Goal: Task Accomplishment & Management: Manage account settings

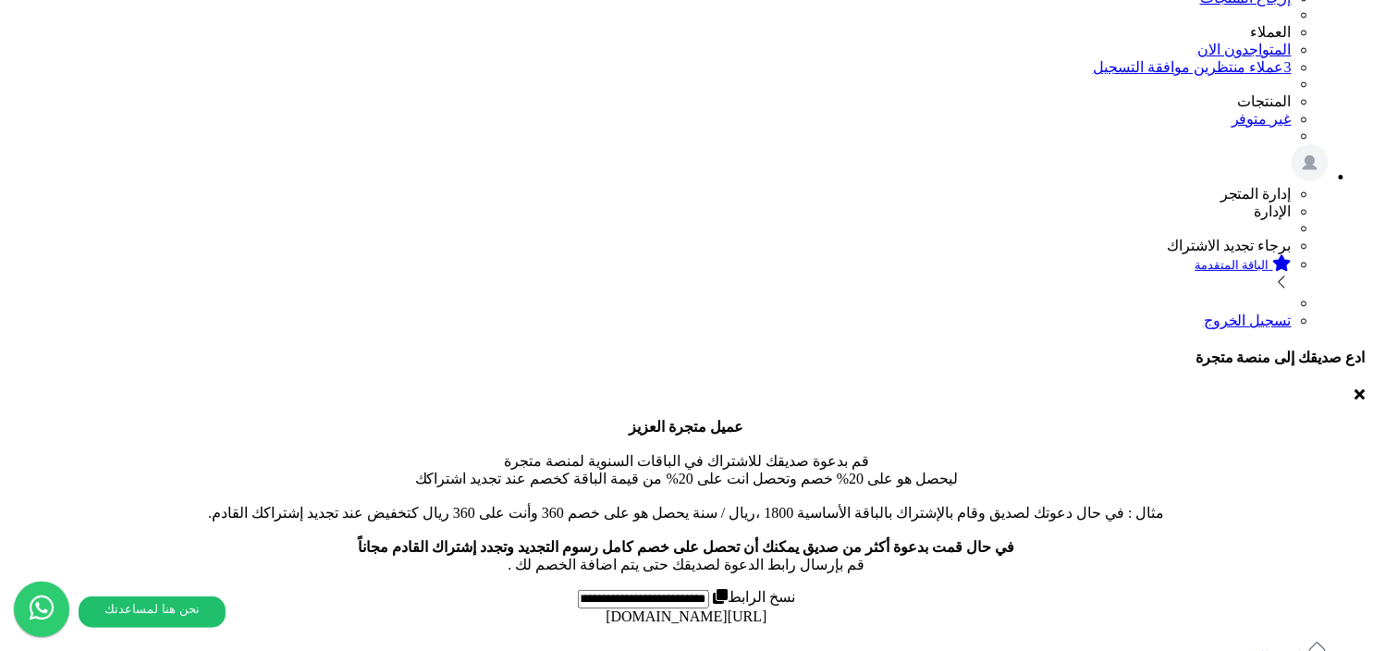
scroll to position [364, 0]
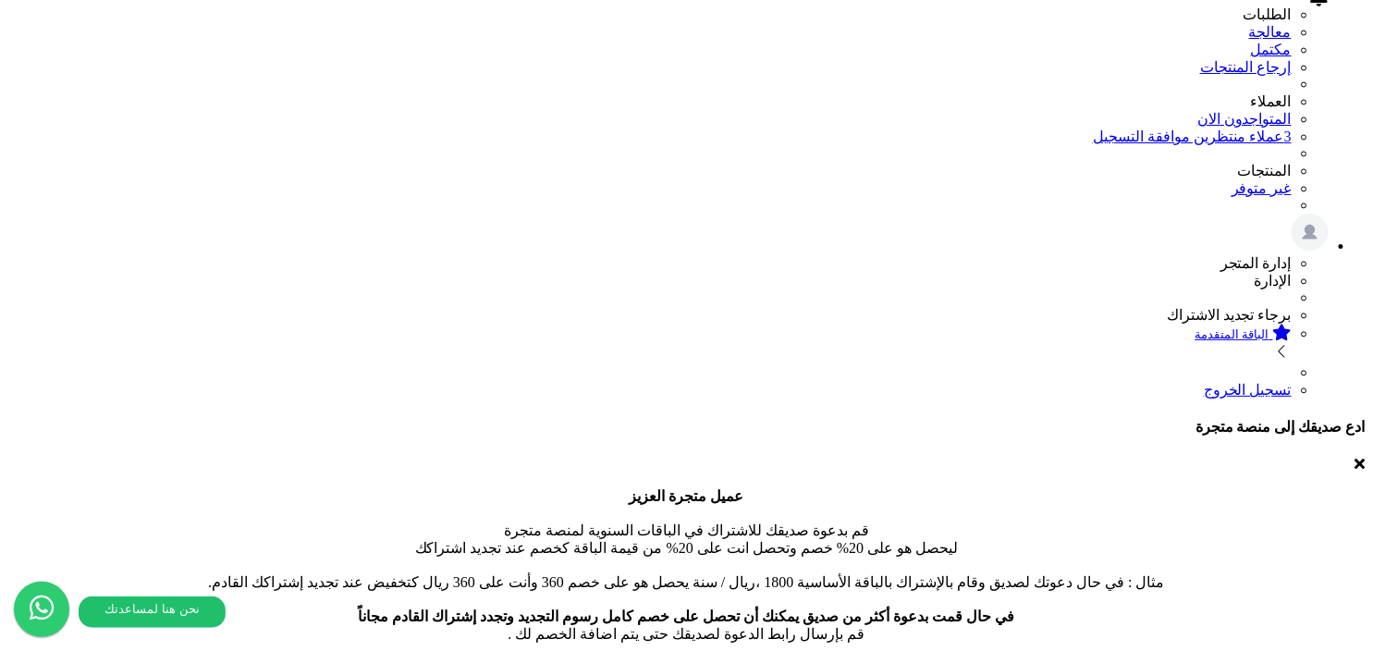
scroll to position [308, 0]
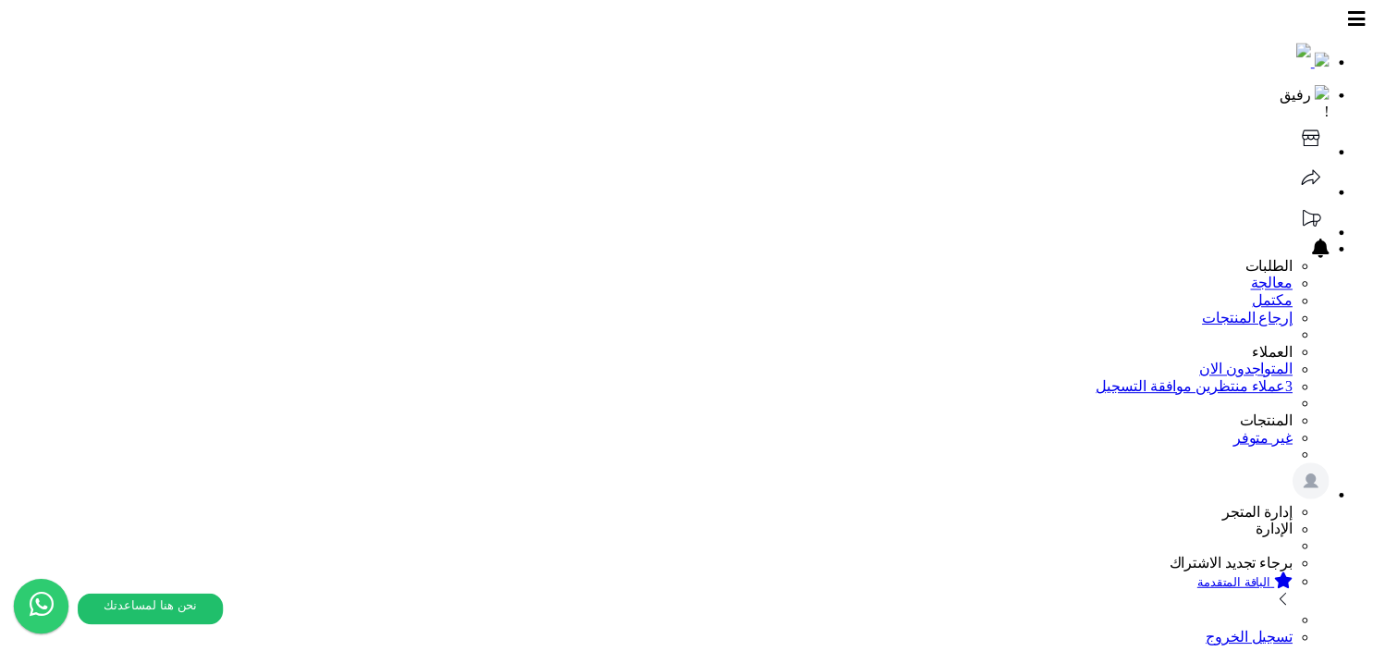
scroll to position [308, 0]
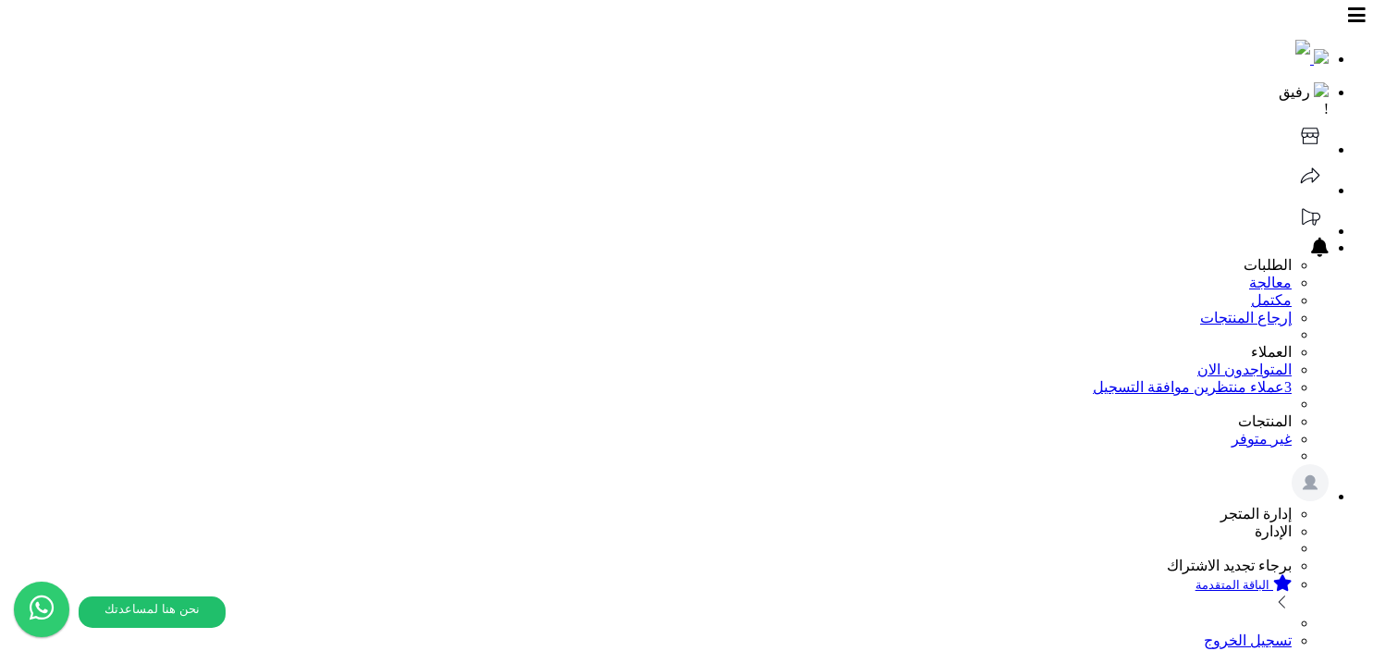
select select
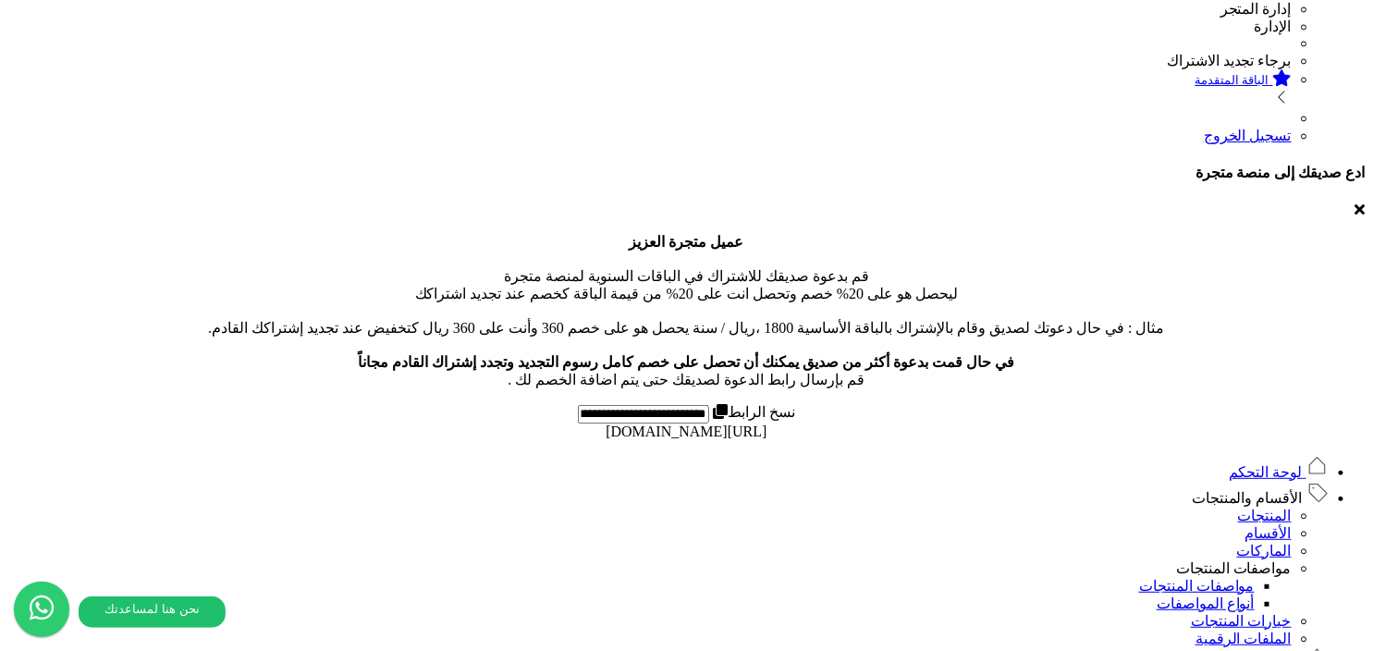
scroll to position [572, 0]
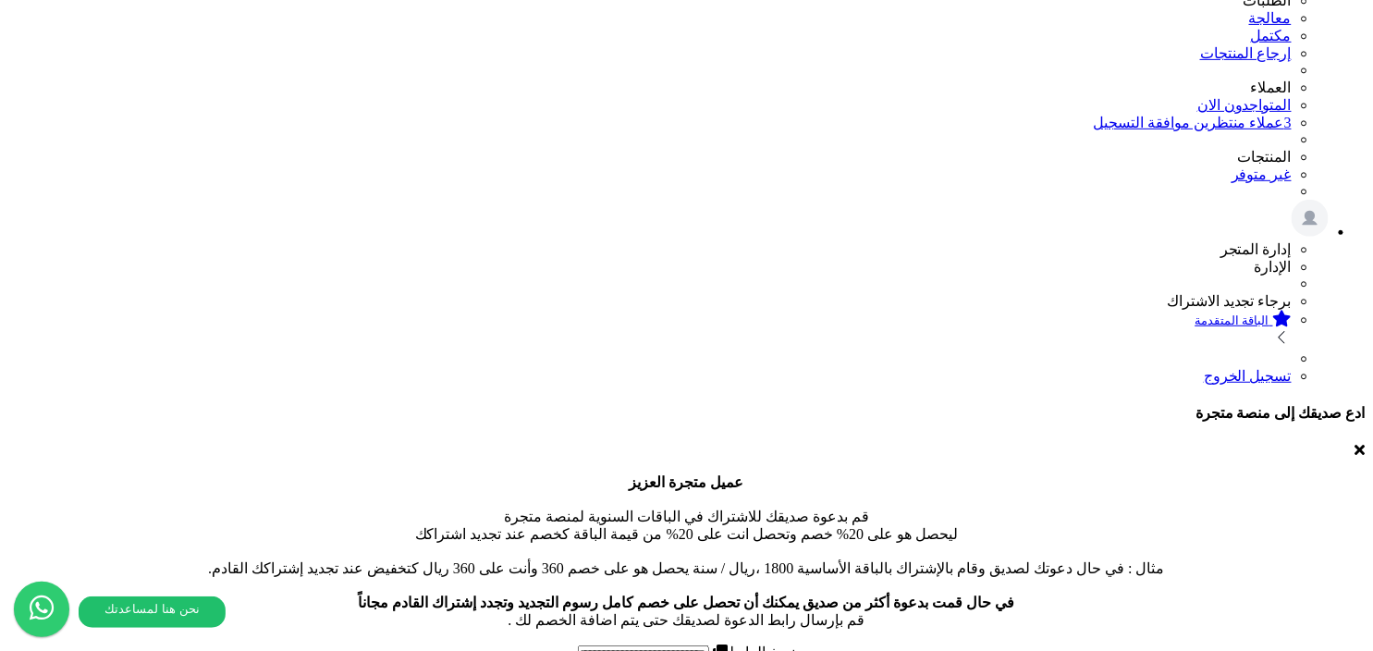
scroll to position [178, 0]
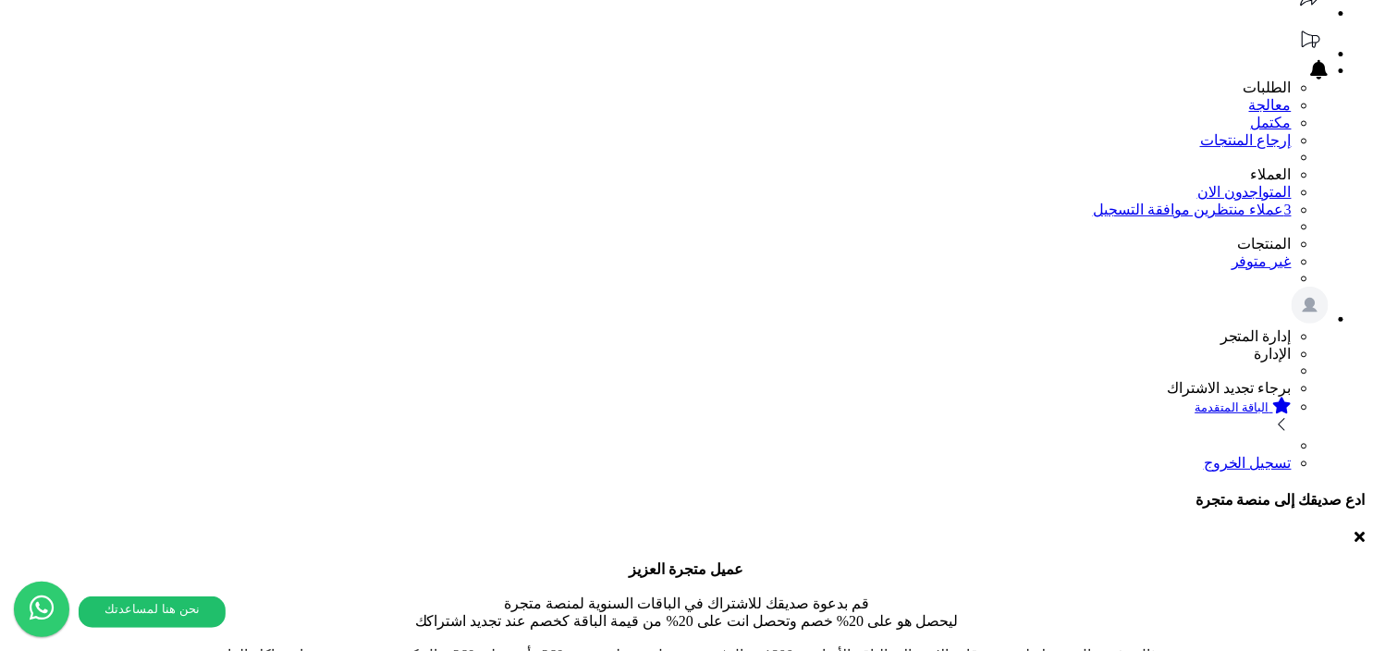
type input "*"
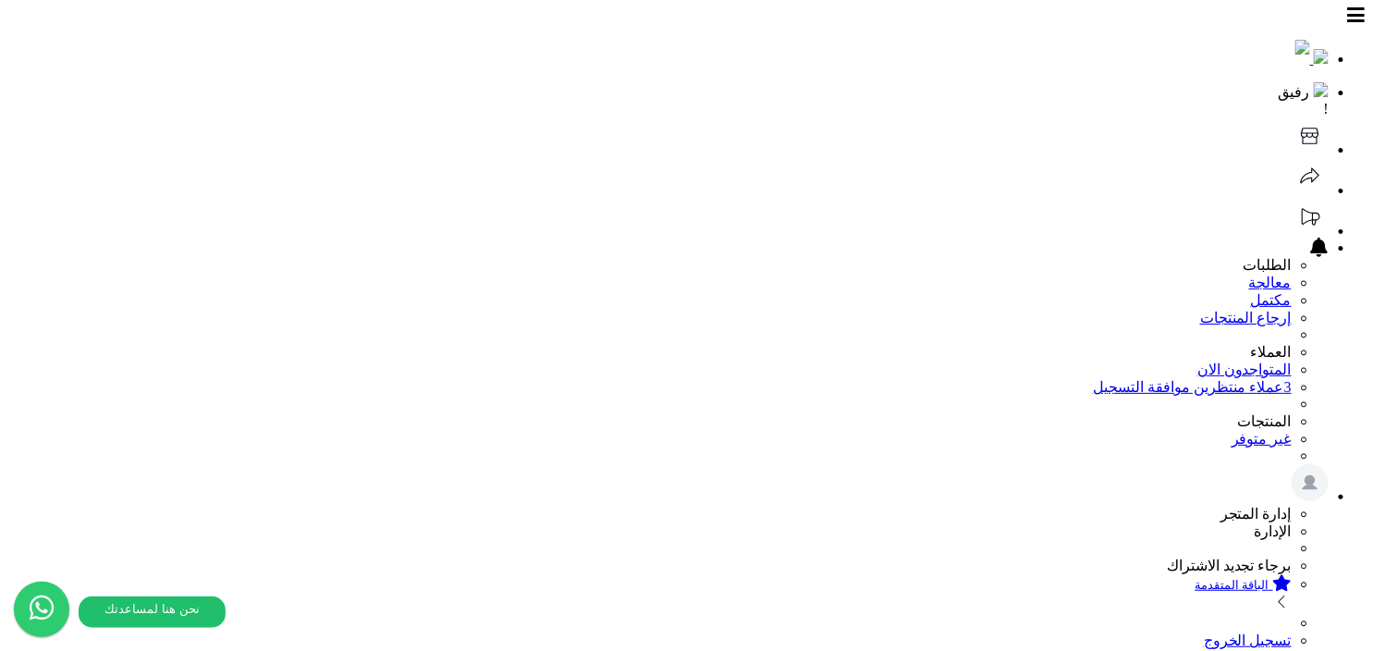
select select
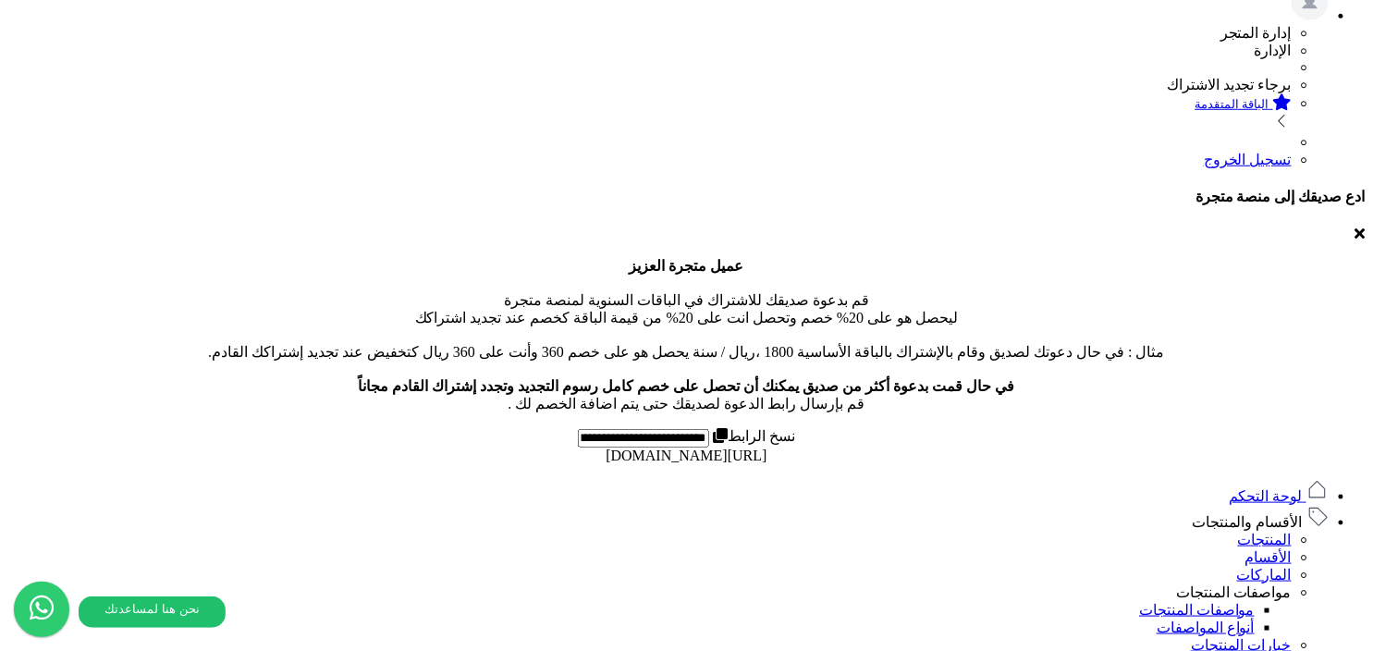
scroll to position [515, 0]
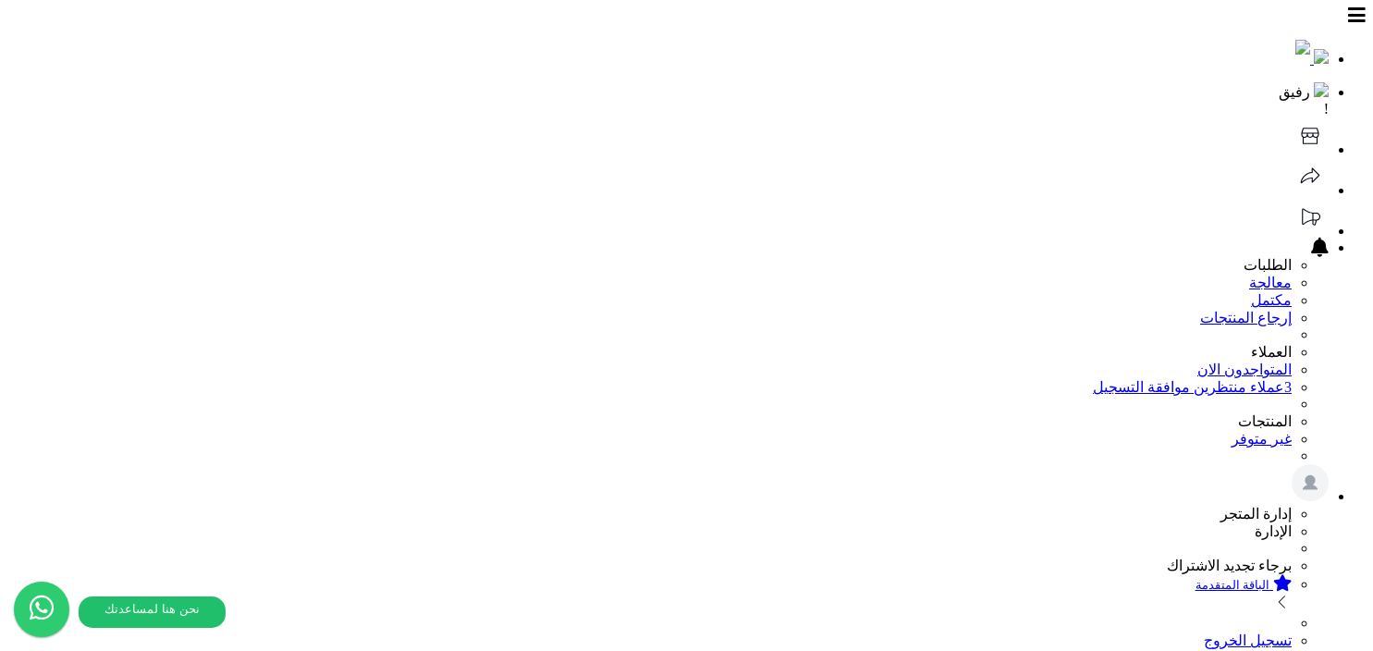
select select
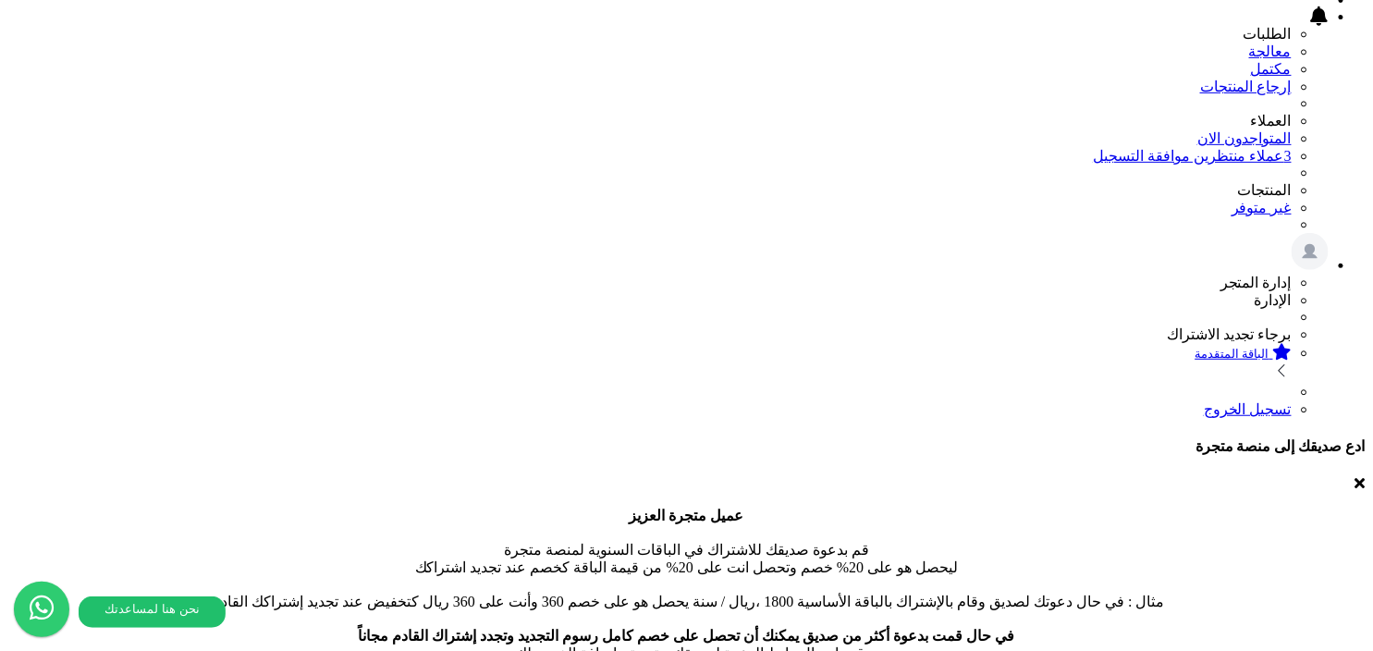
scroll to position [108, 0]
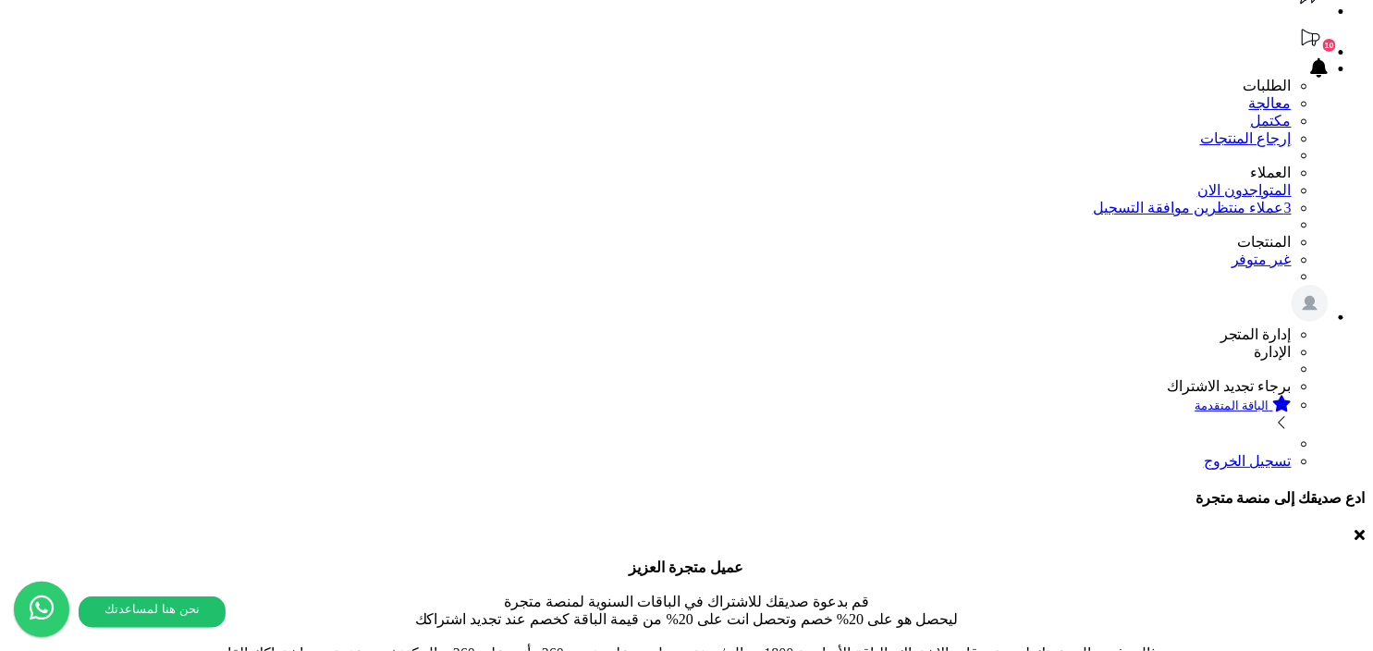
scroll to position [189, 0]
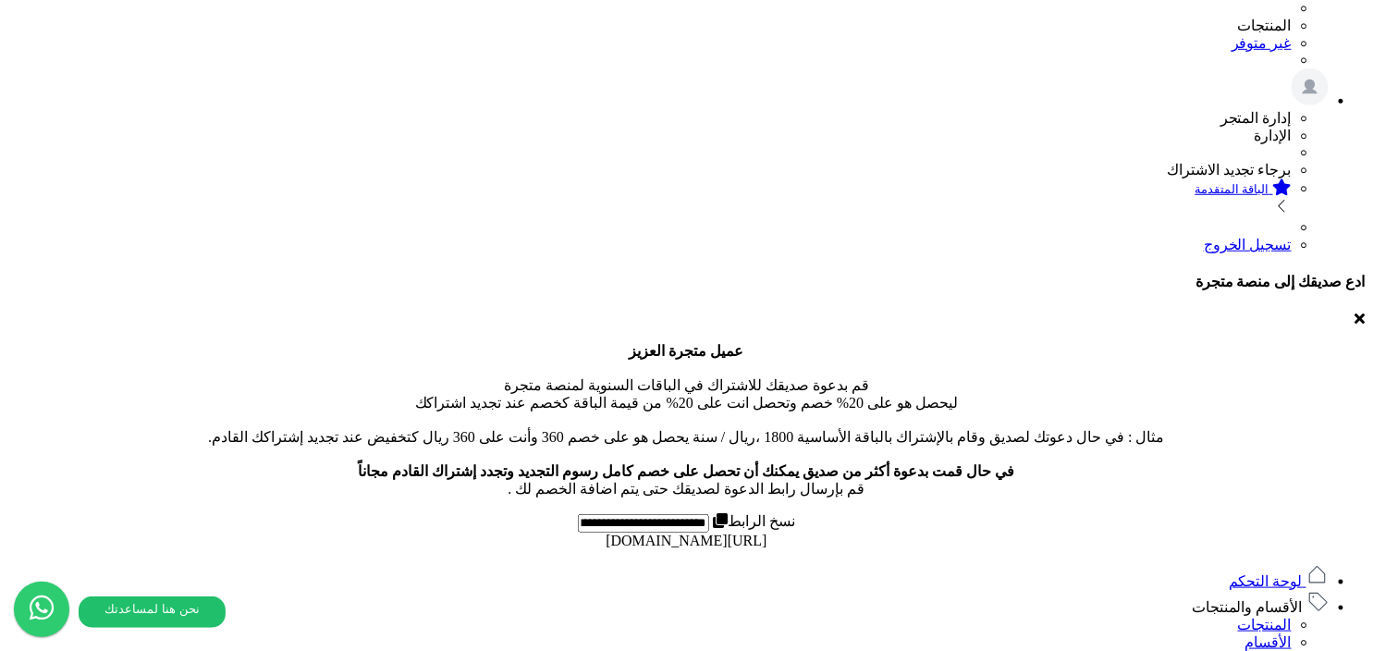
scroll to position [183, 0]
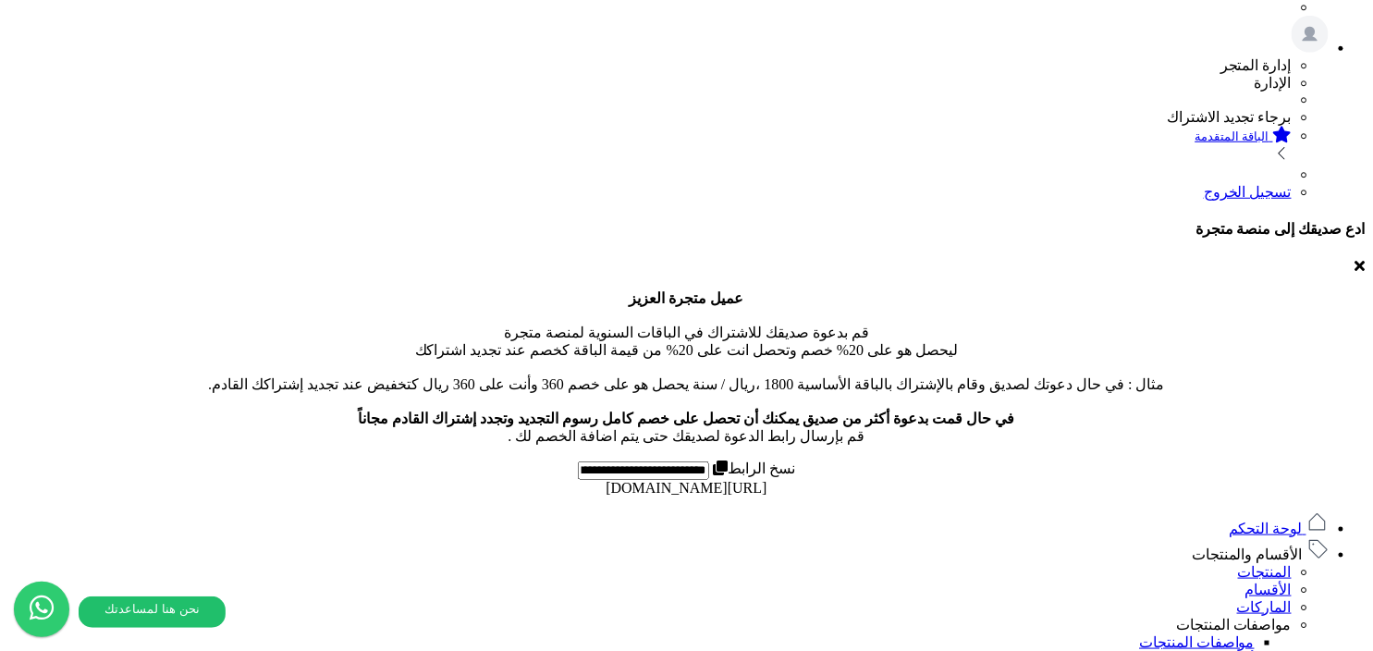
scroll to position [523, 0]
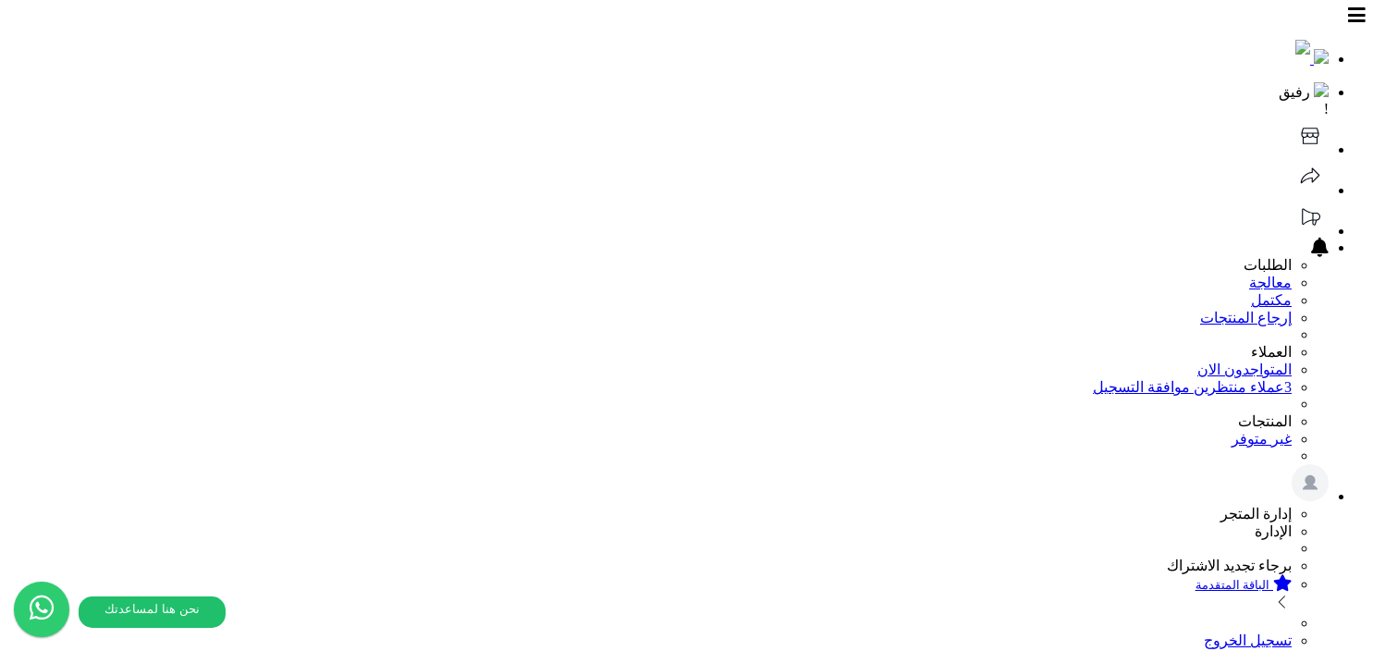
select select
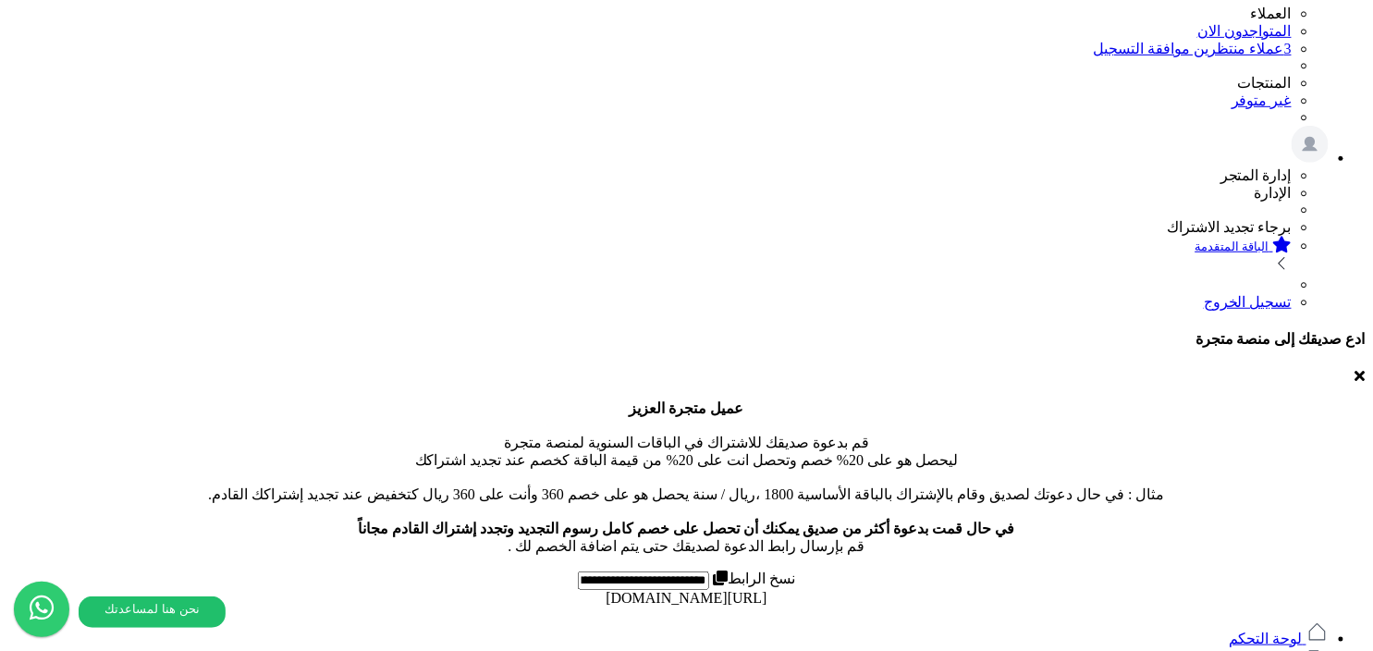
scroll to position [331, 0]
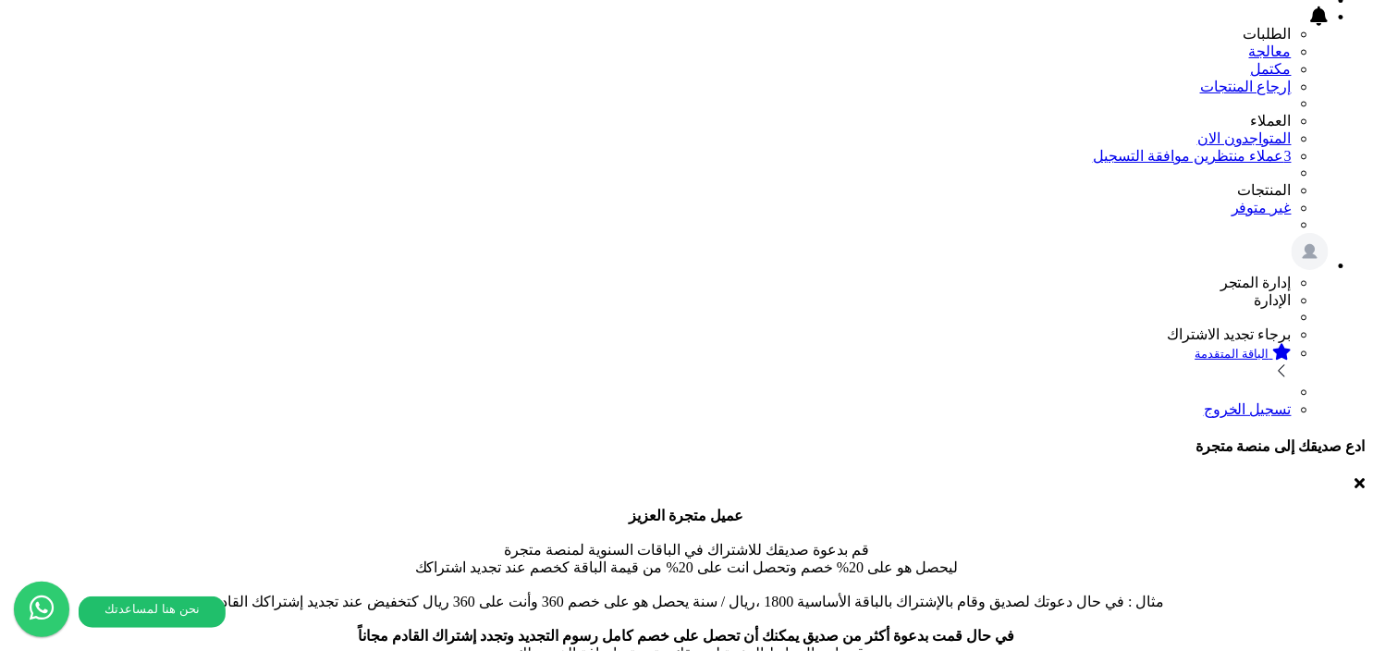
scroll to position [289, 0]
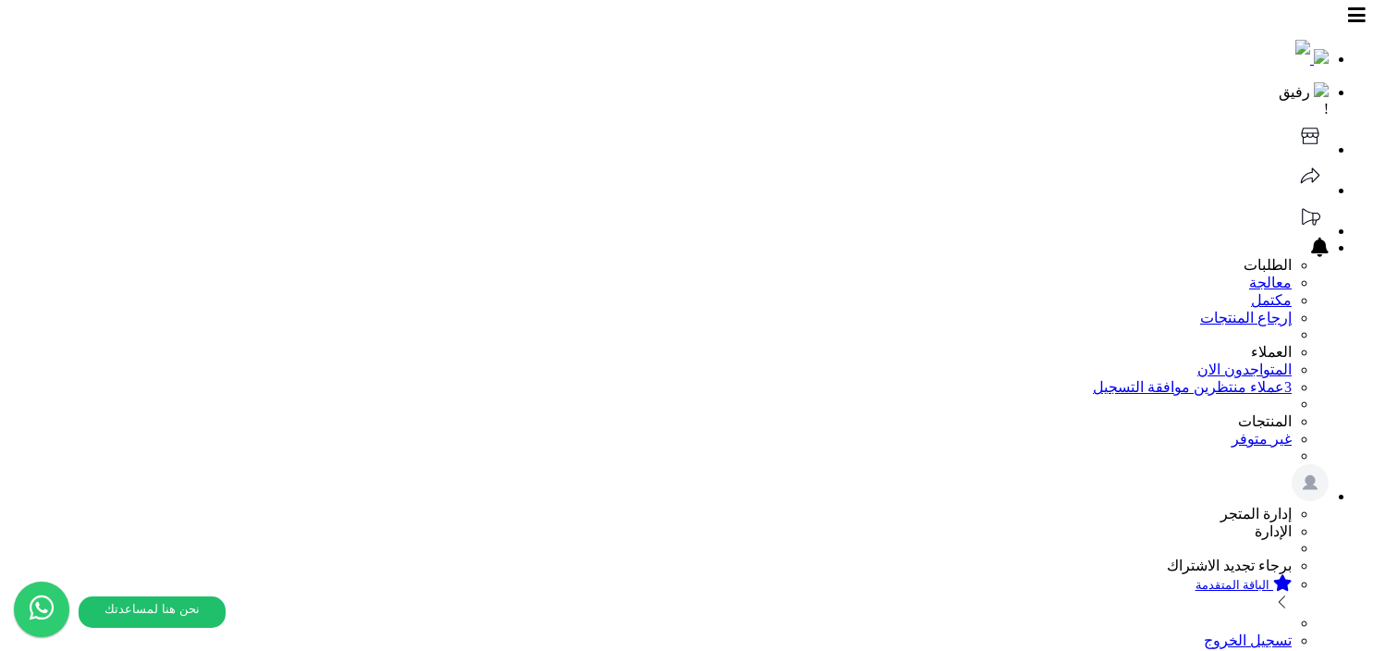
select select
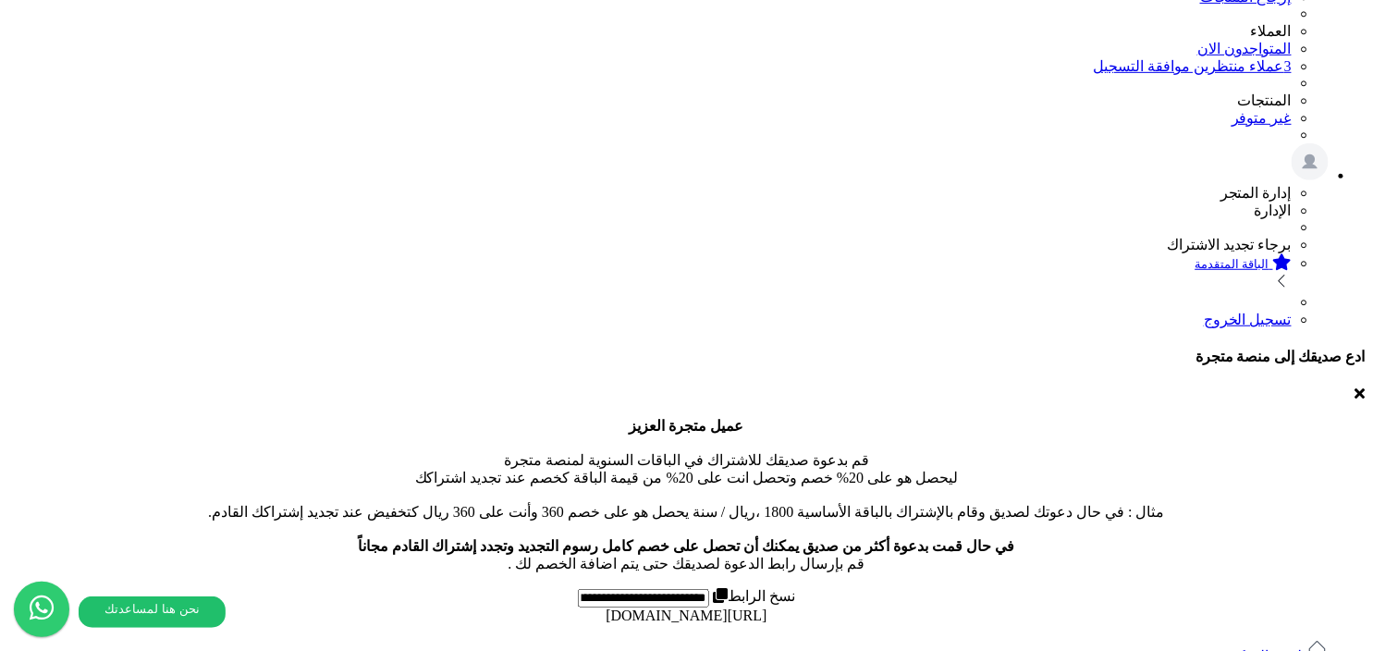
scroll to position [474, 0]
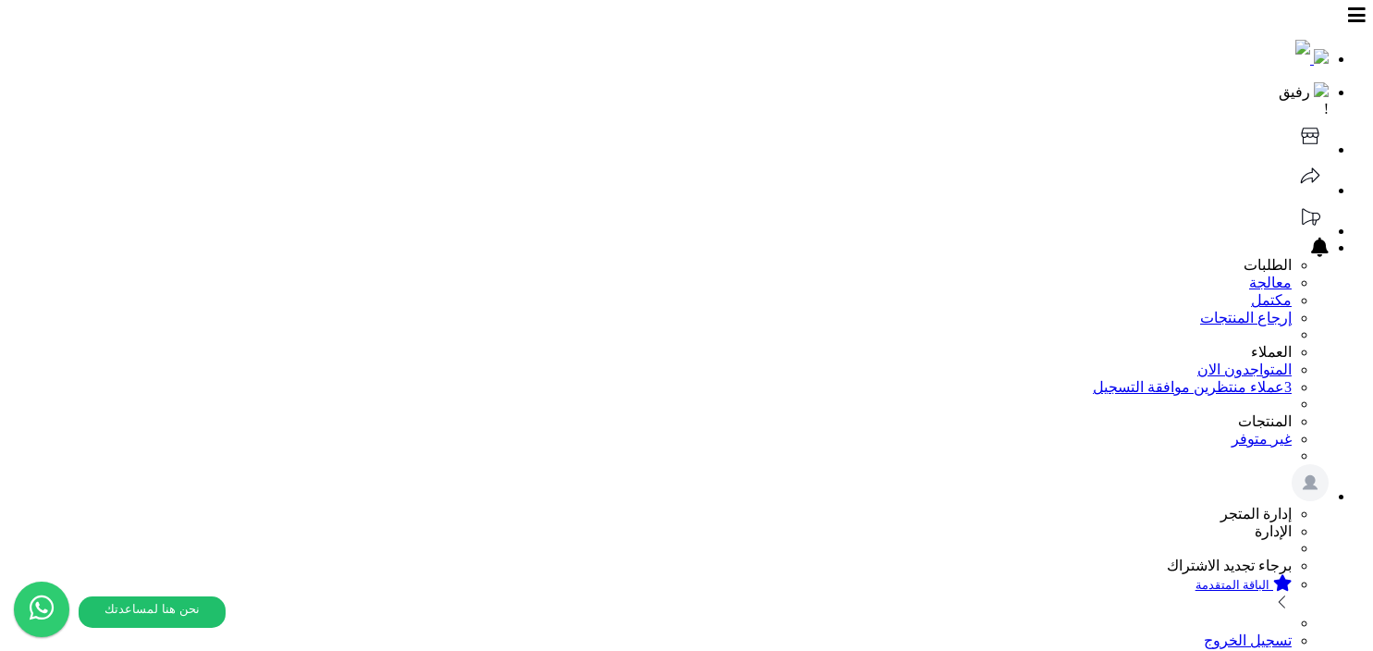
select select
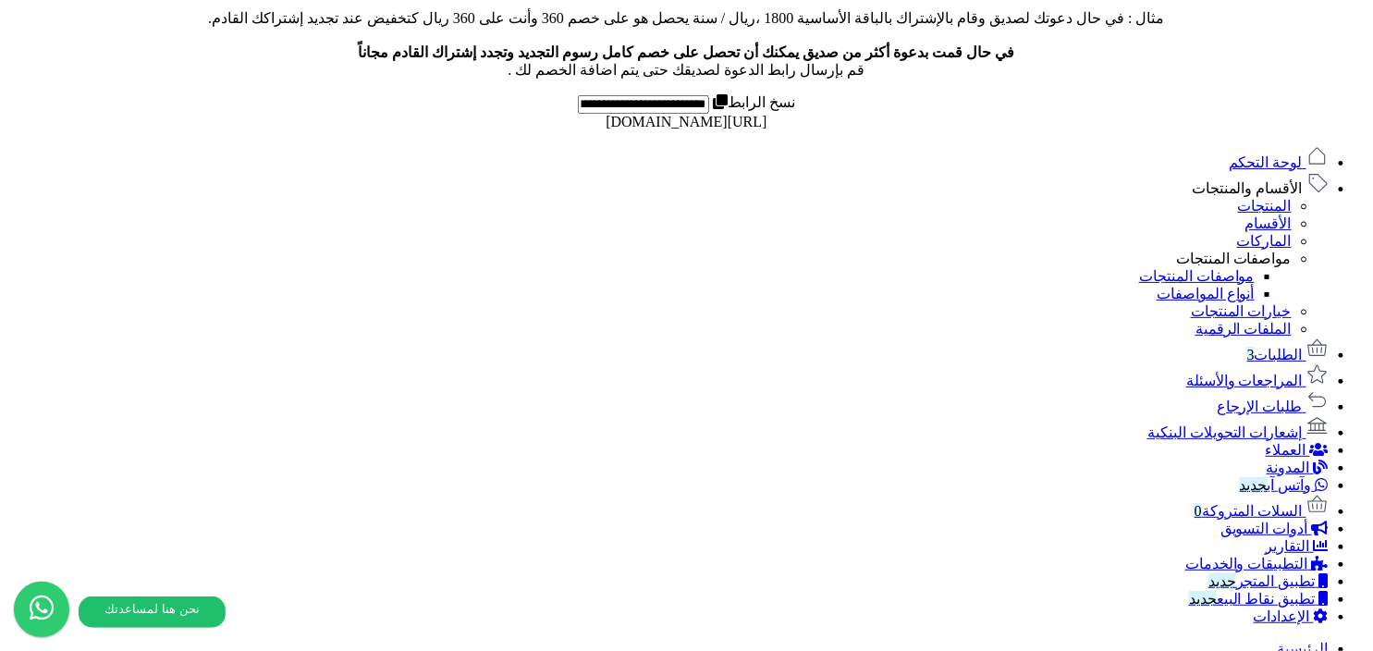
scroll to position [474, 0]
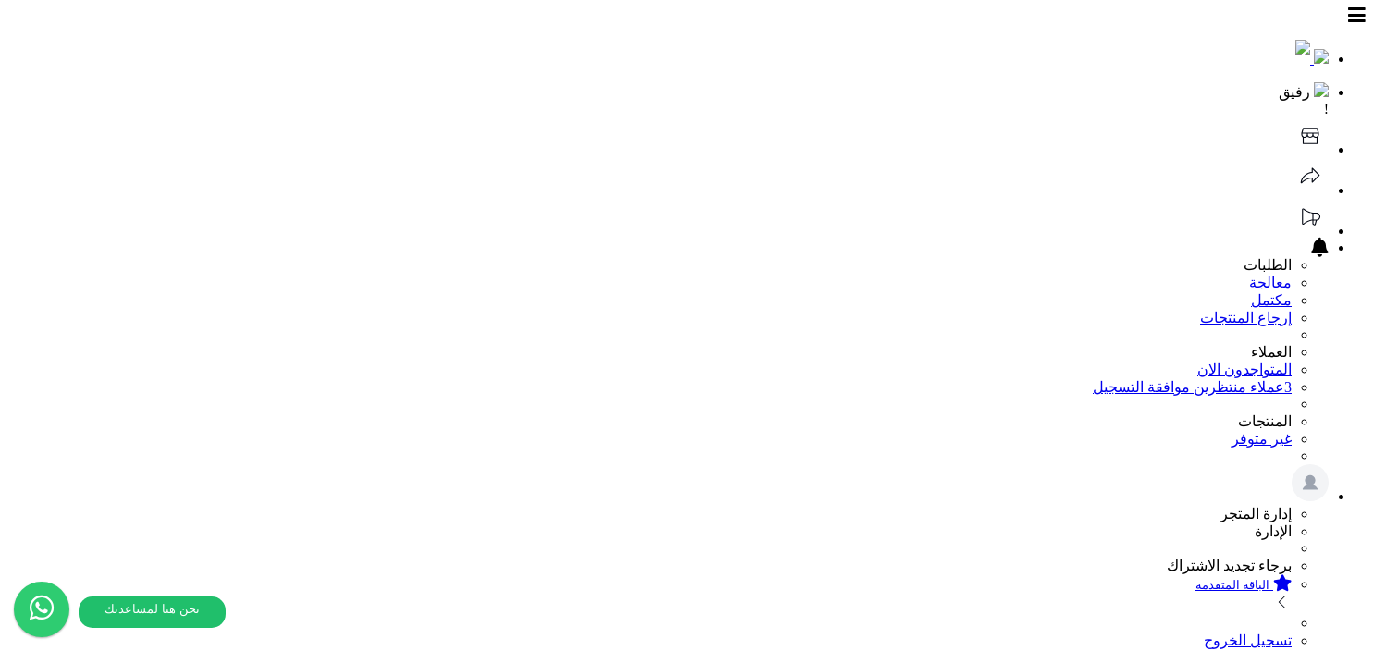
select select
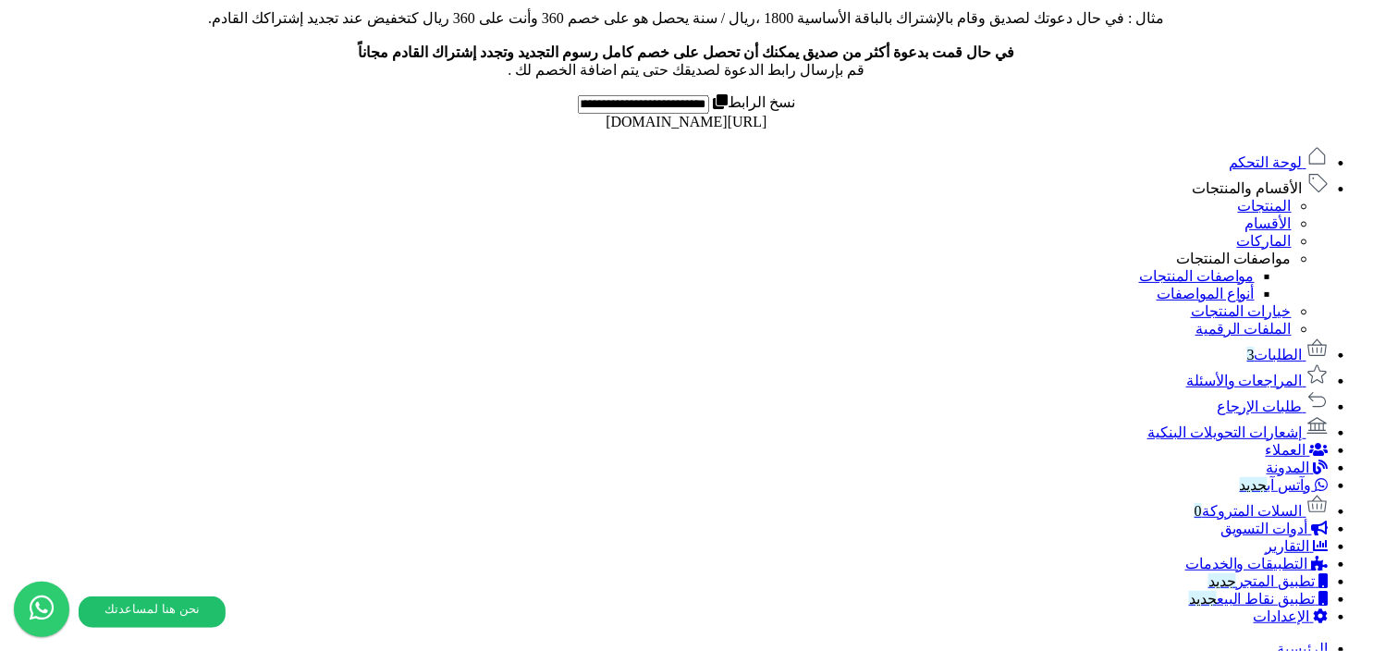
scroll to position [474, 0]
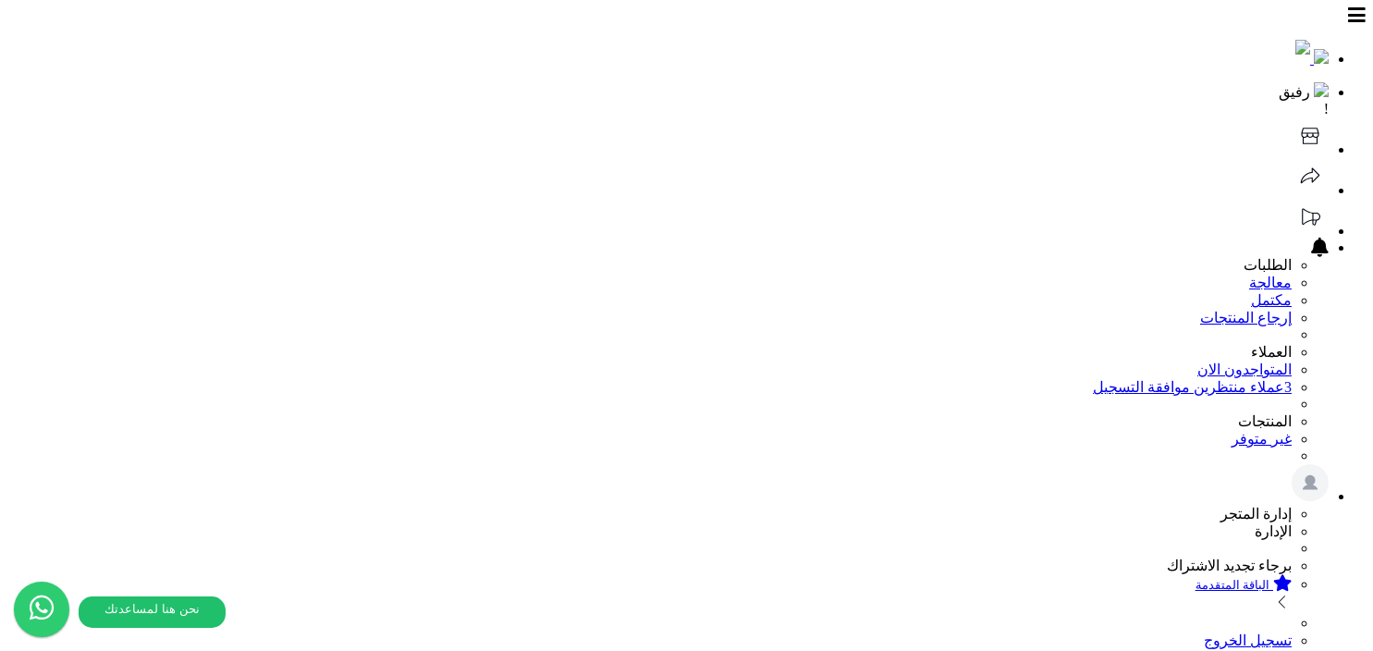
select select
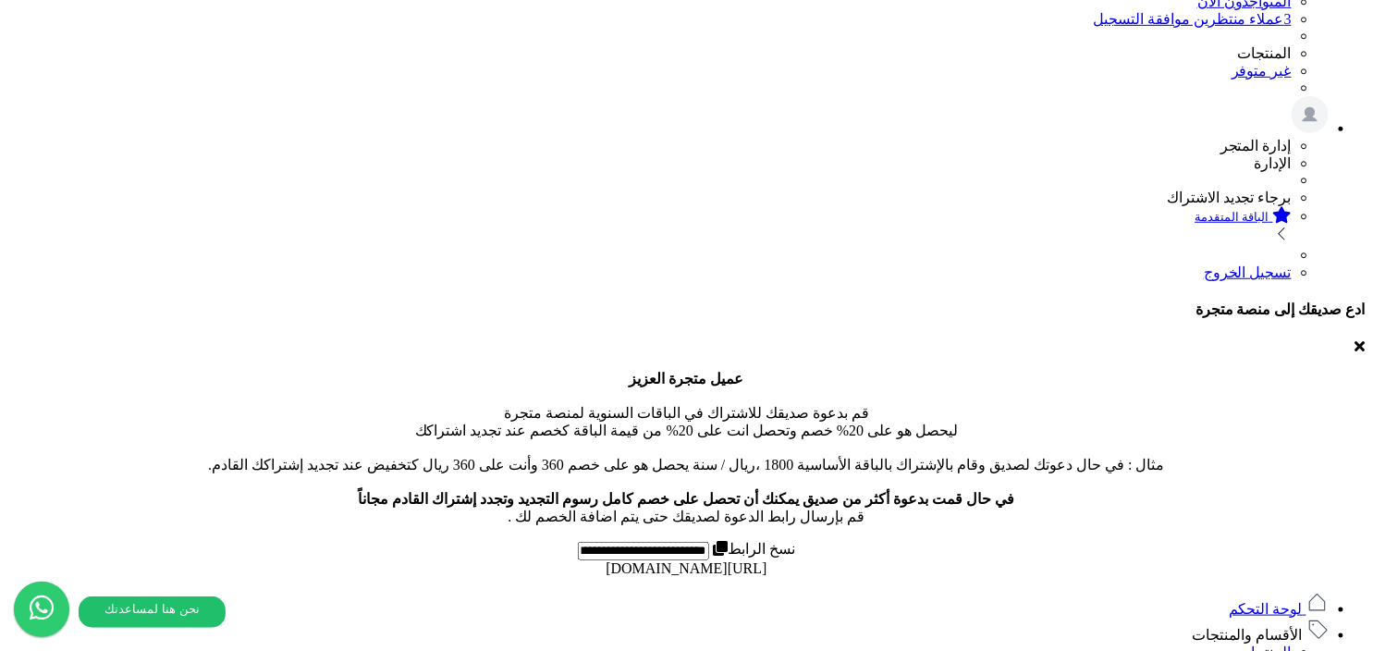
scroll to position [488, 0]
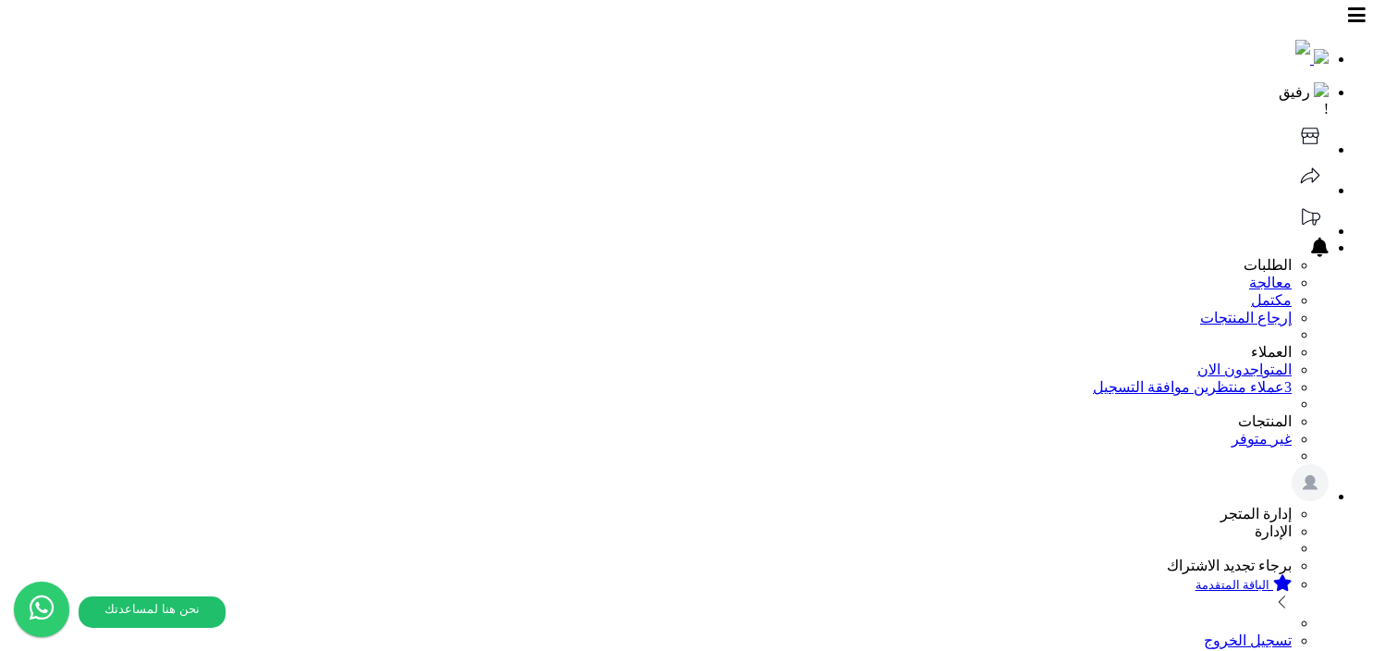
select select
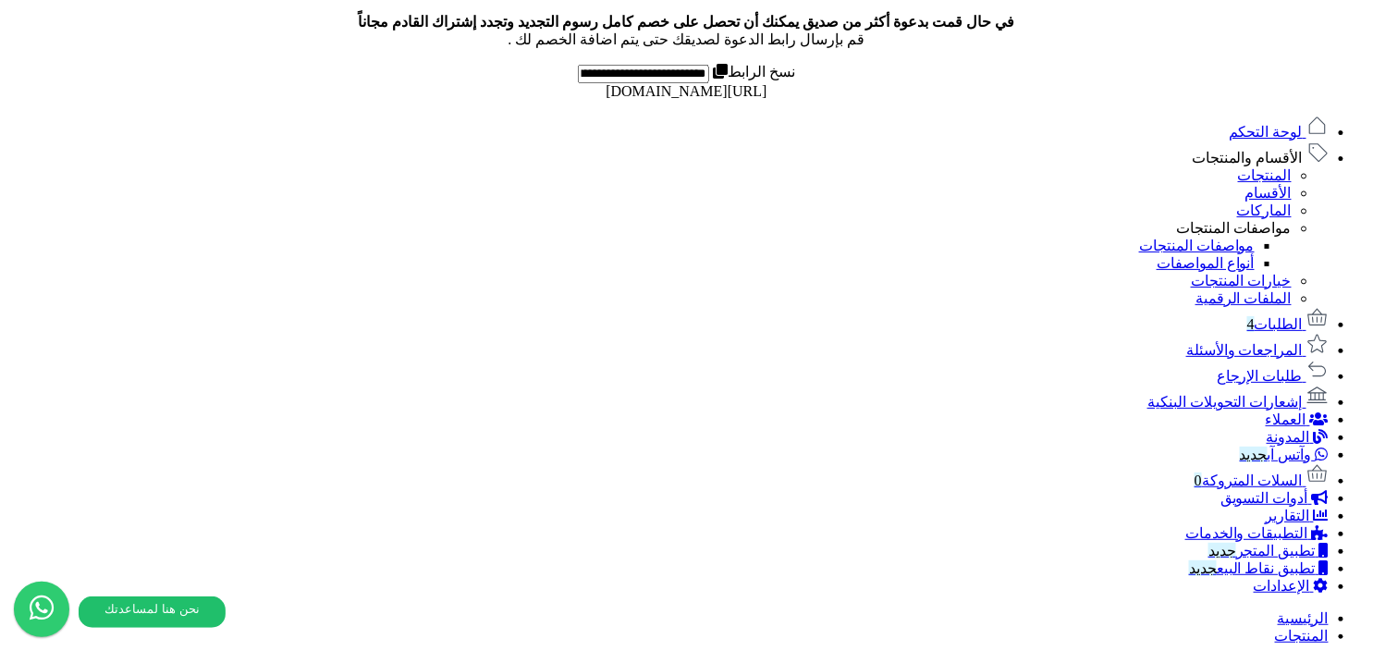
scroll to position [852, 0]
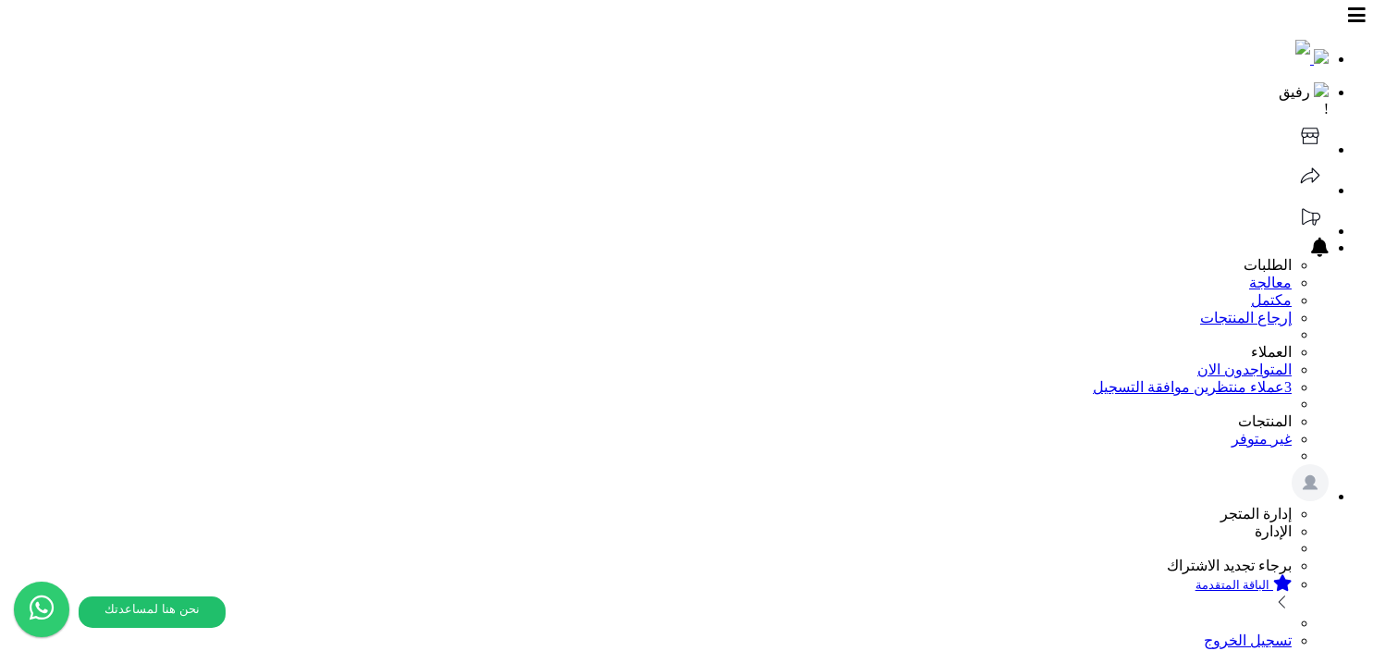
select select
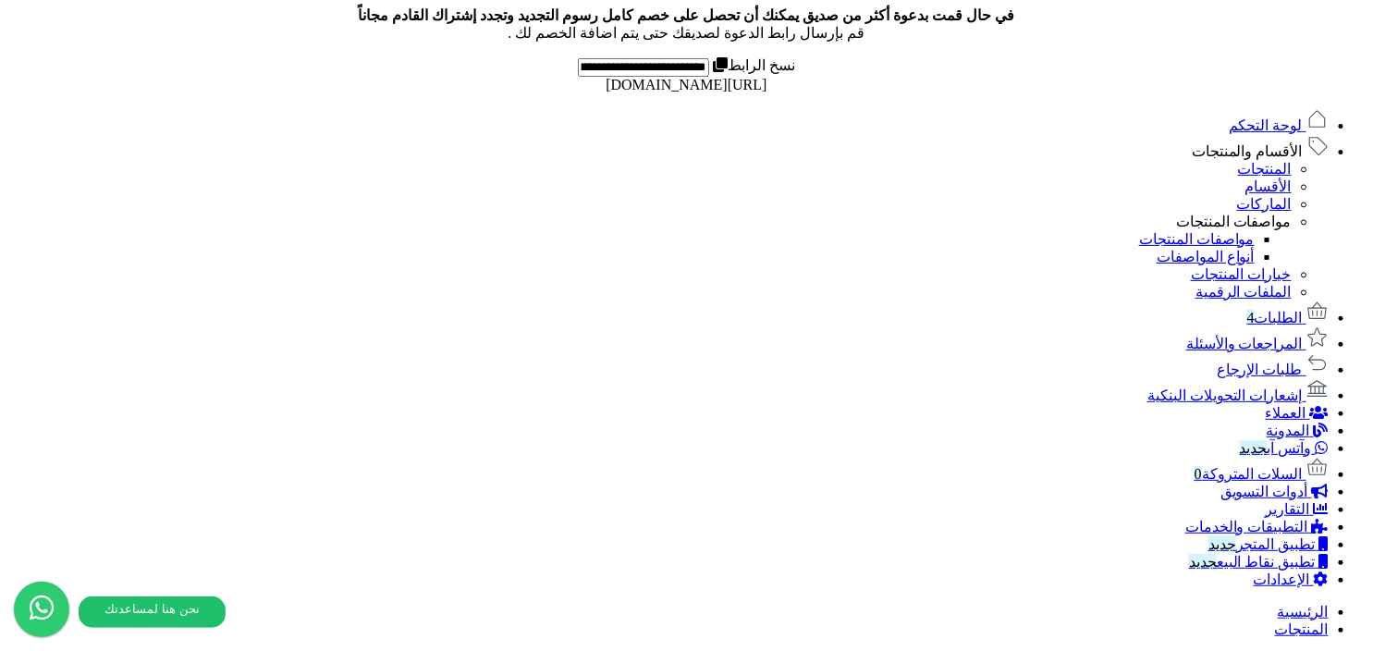
scroll to position [852, 0]
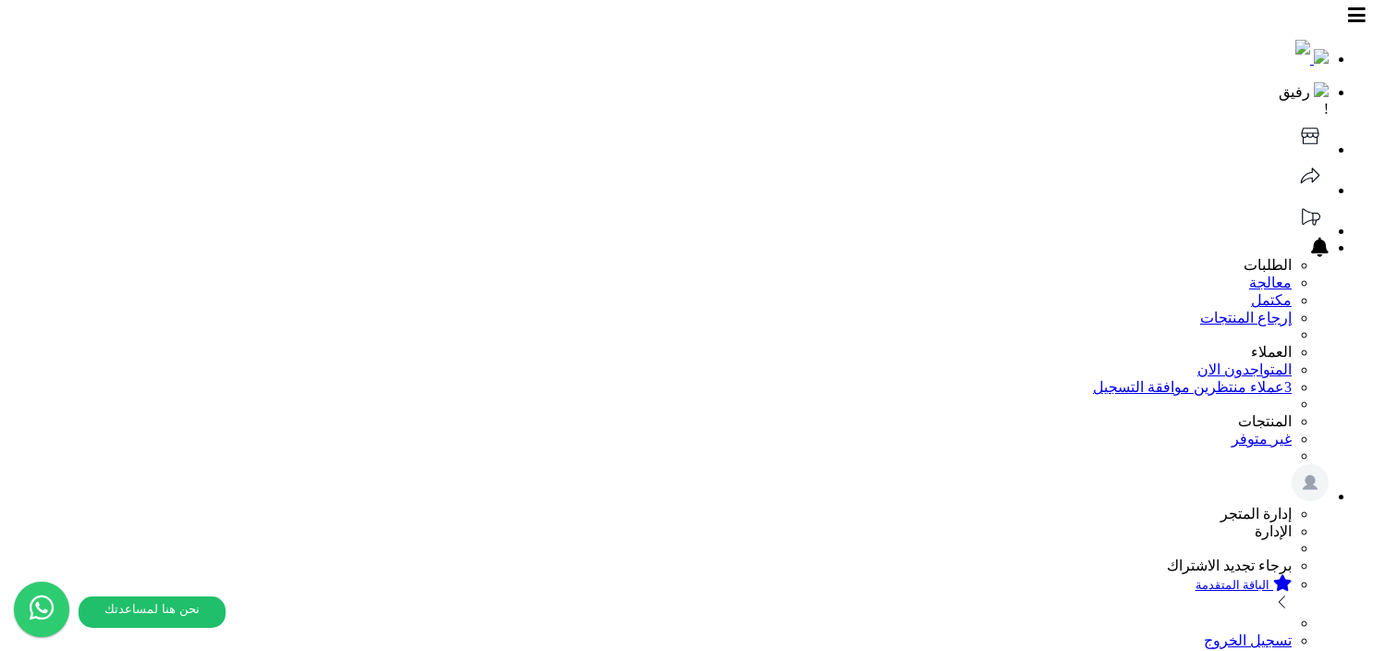
select select
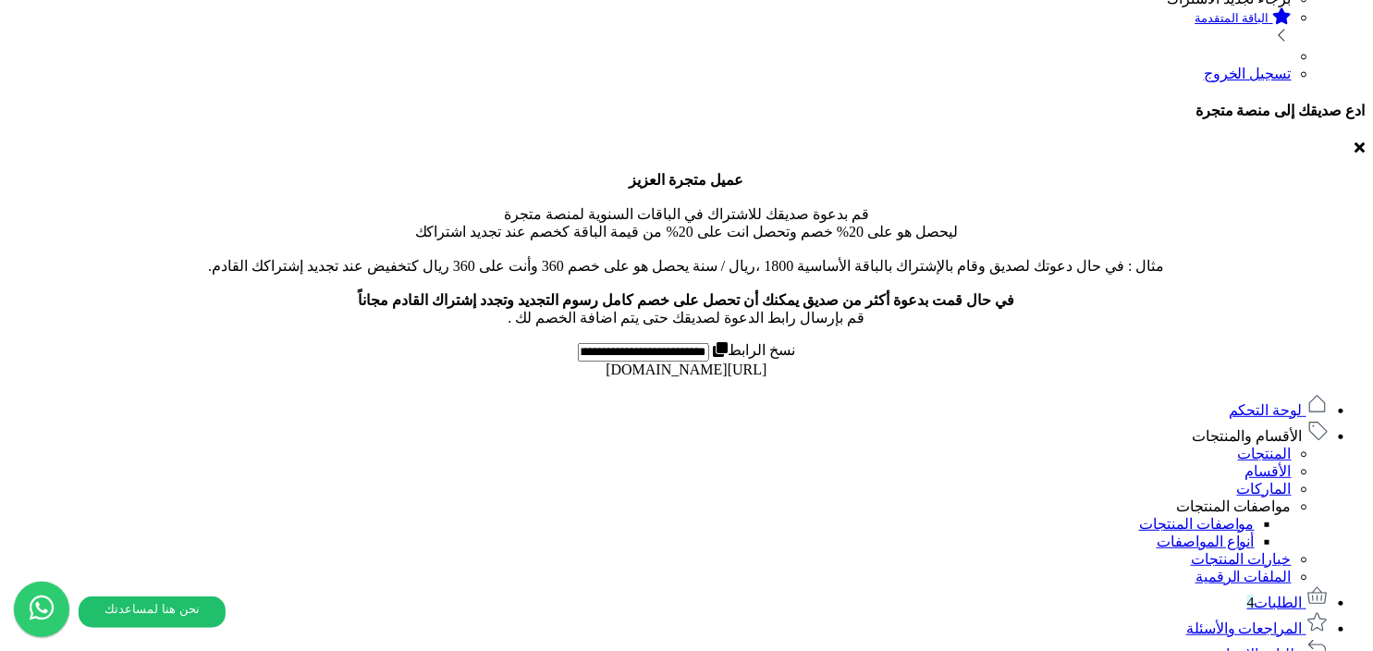
scroll to position [587, 0]
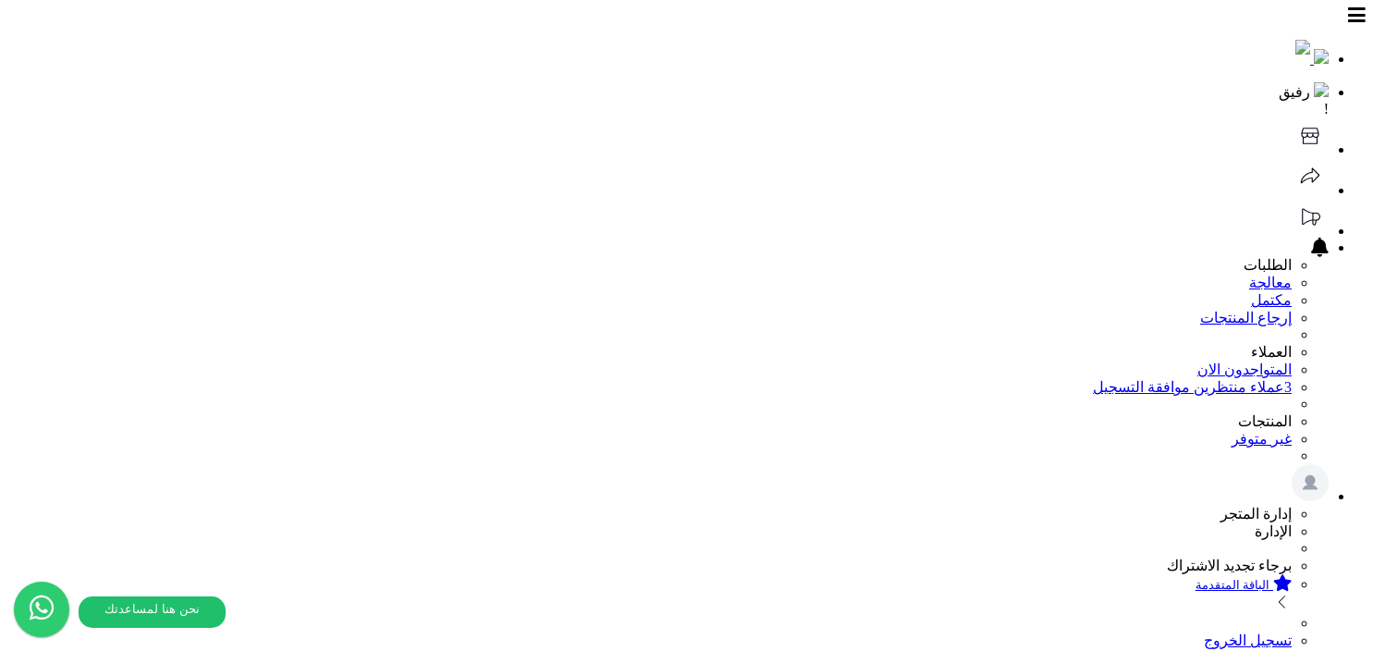
select select
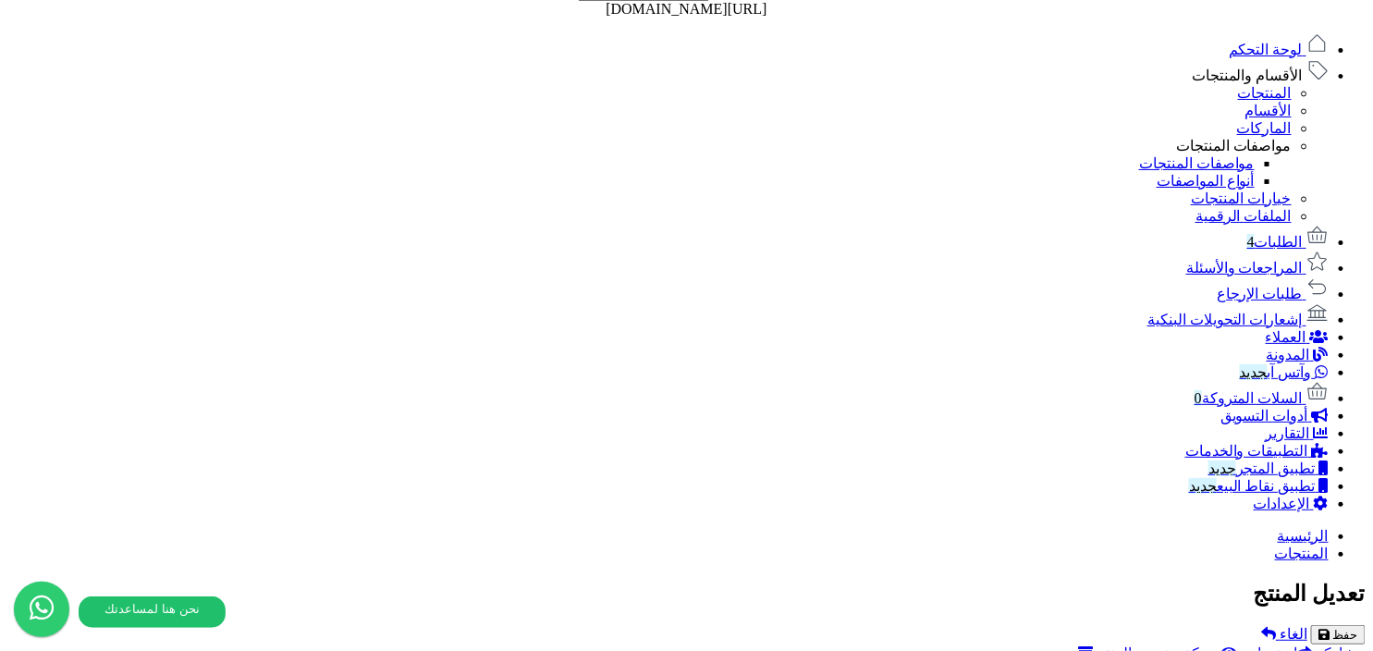
scroll to position [587, 0]
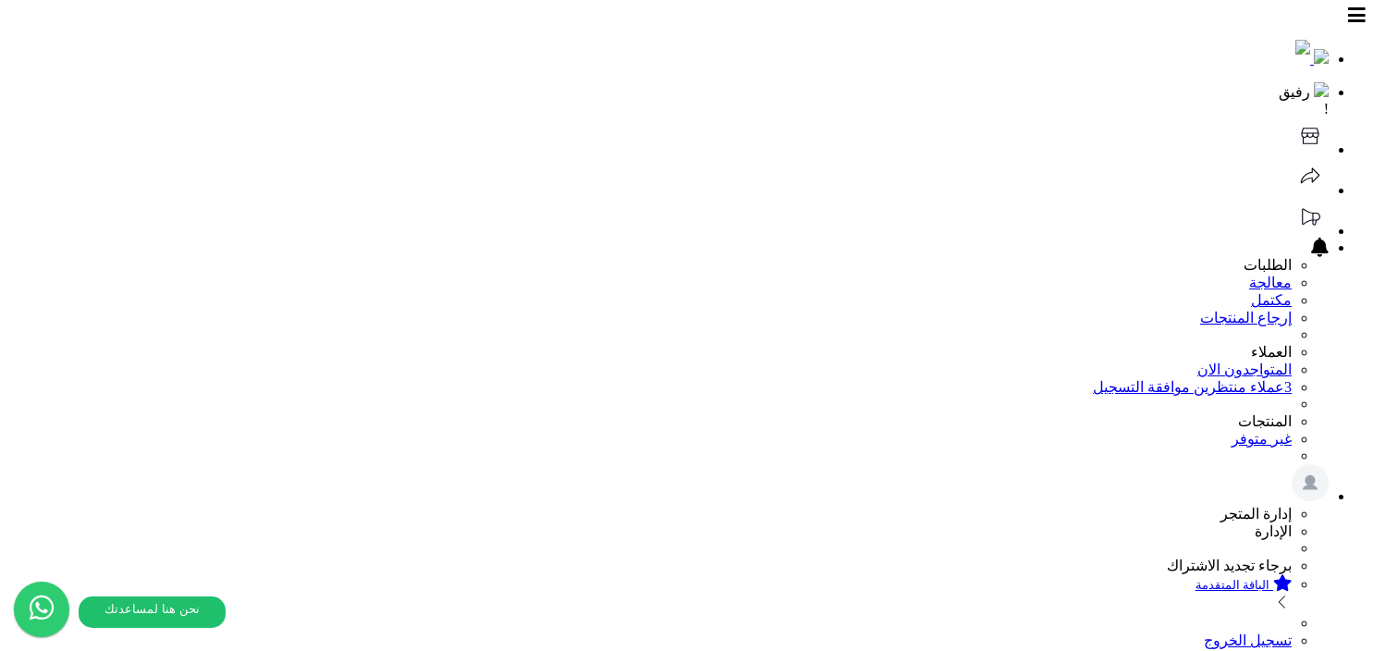
select select
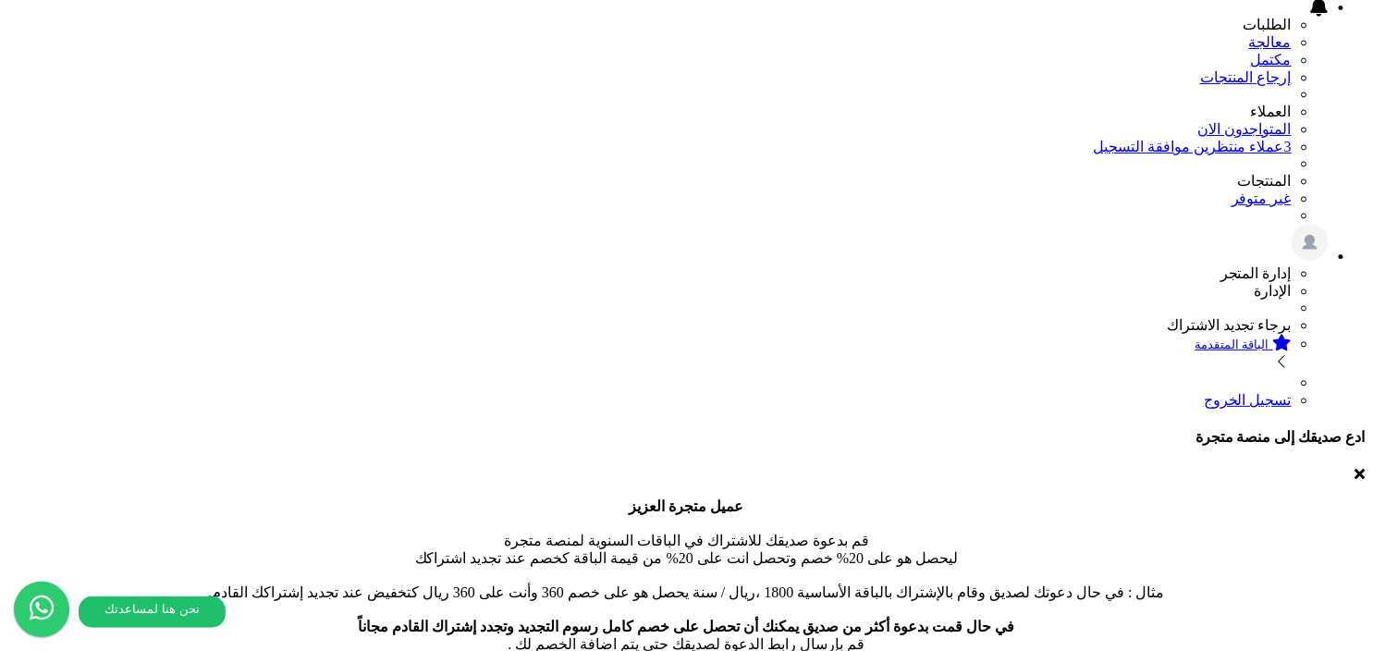
scroll to position [347, 0]
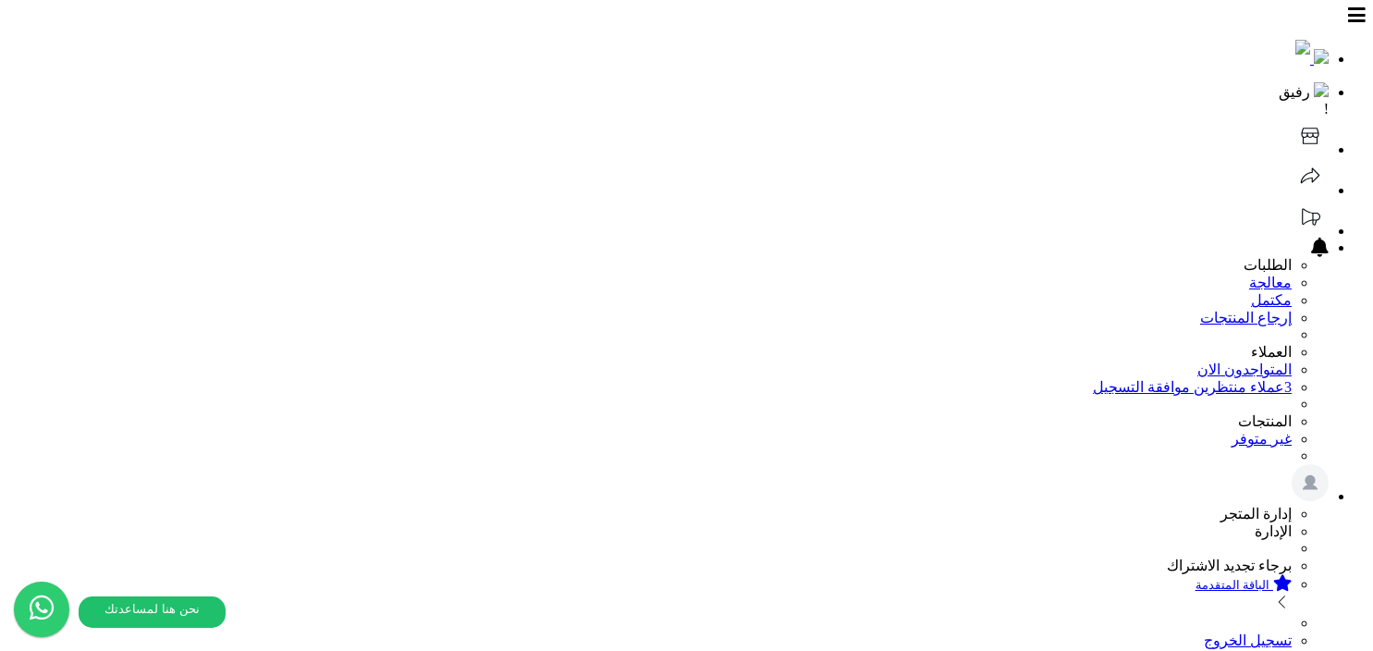
select select
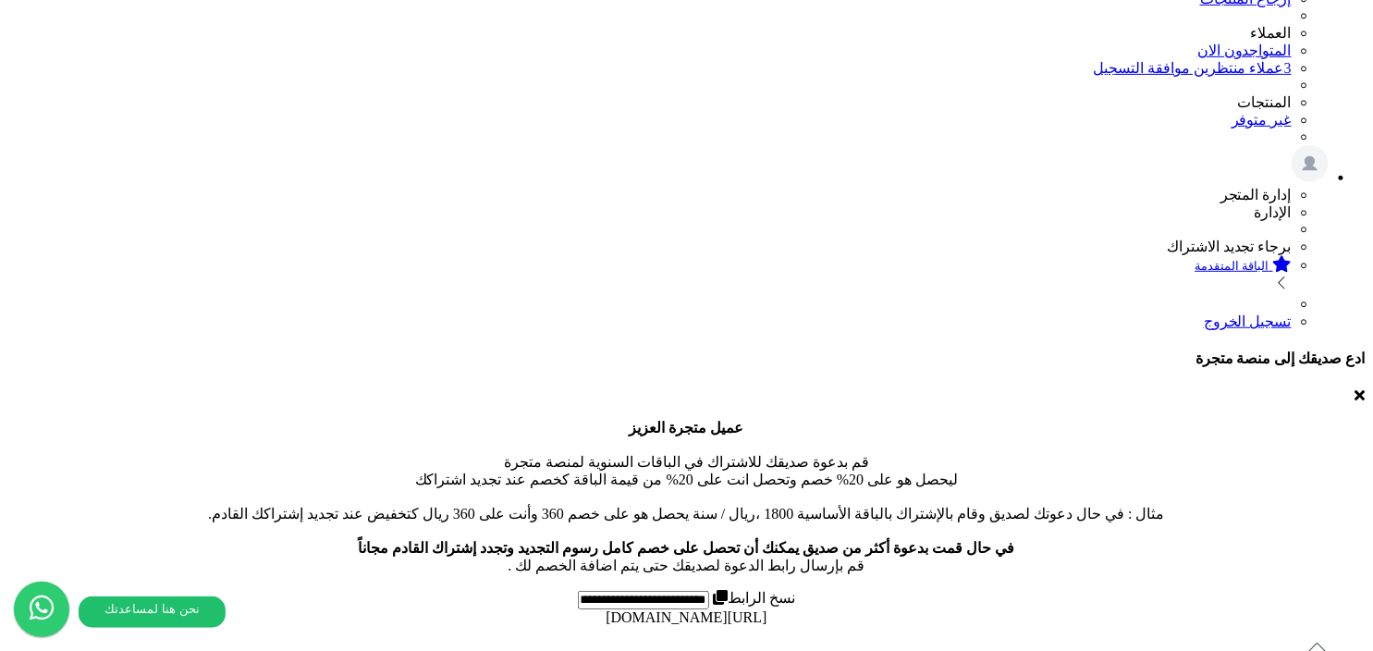
scroll to position [419, 0]
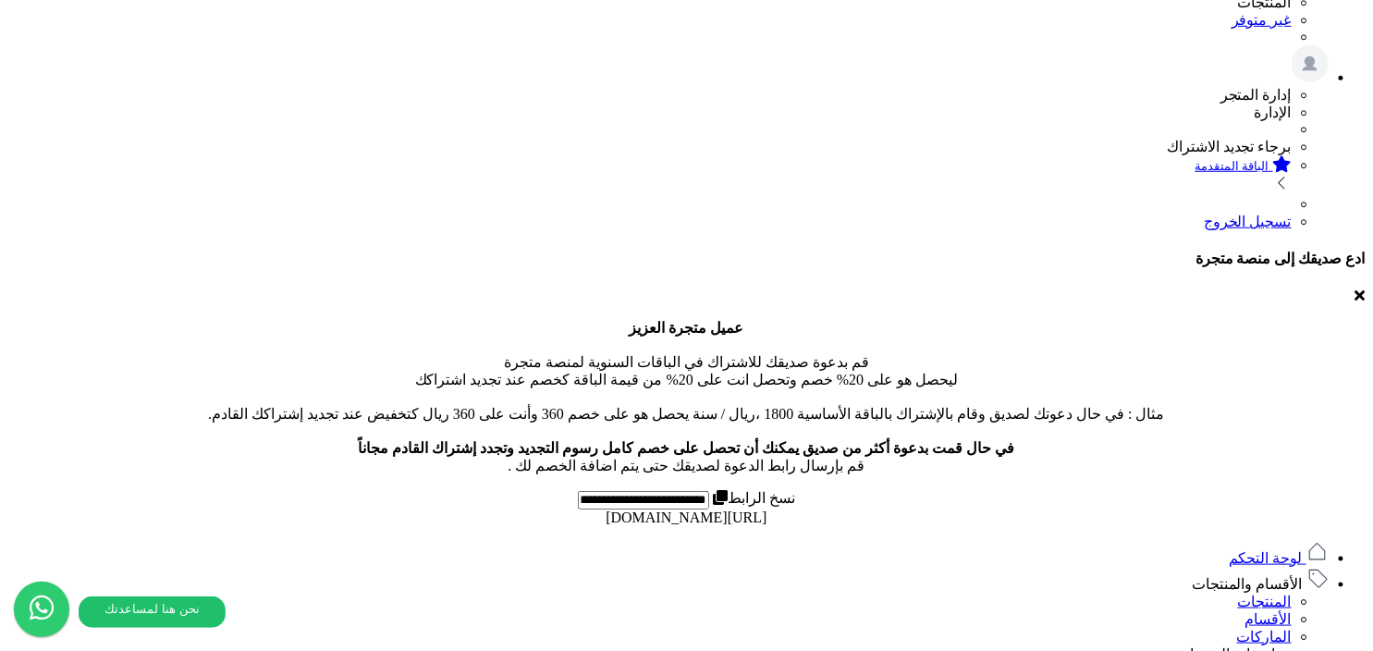
type input "*"
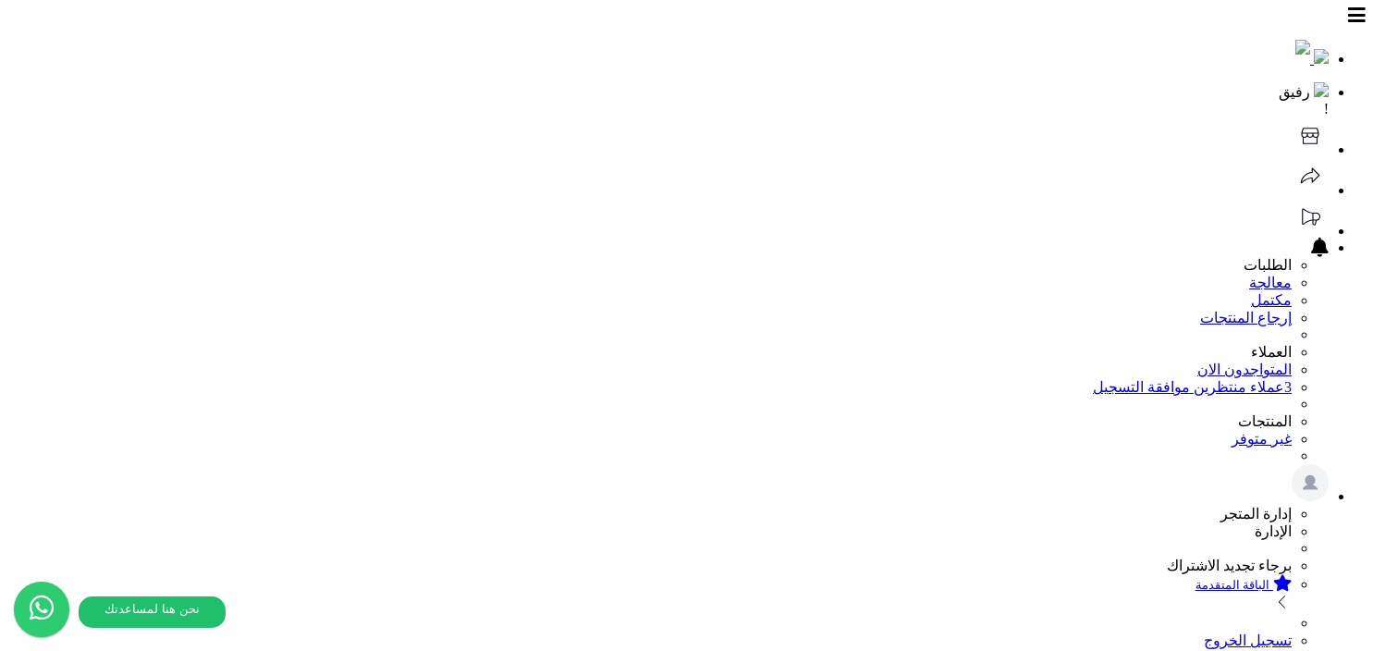
select select
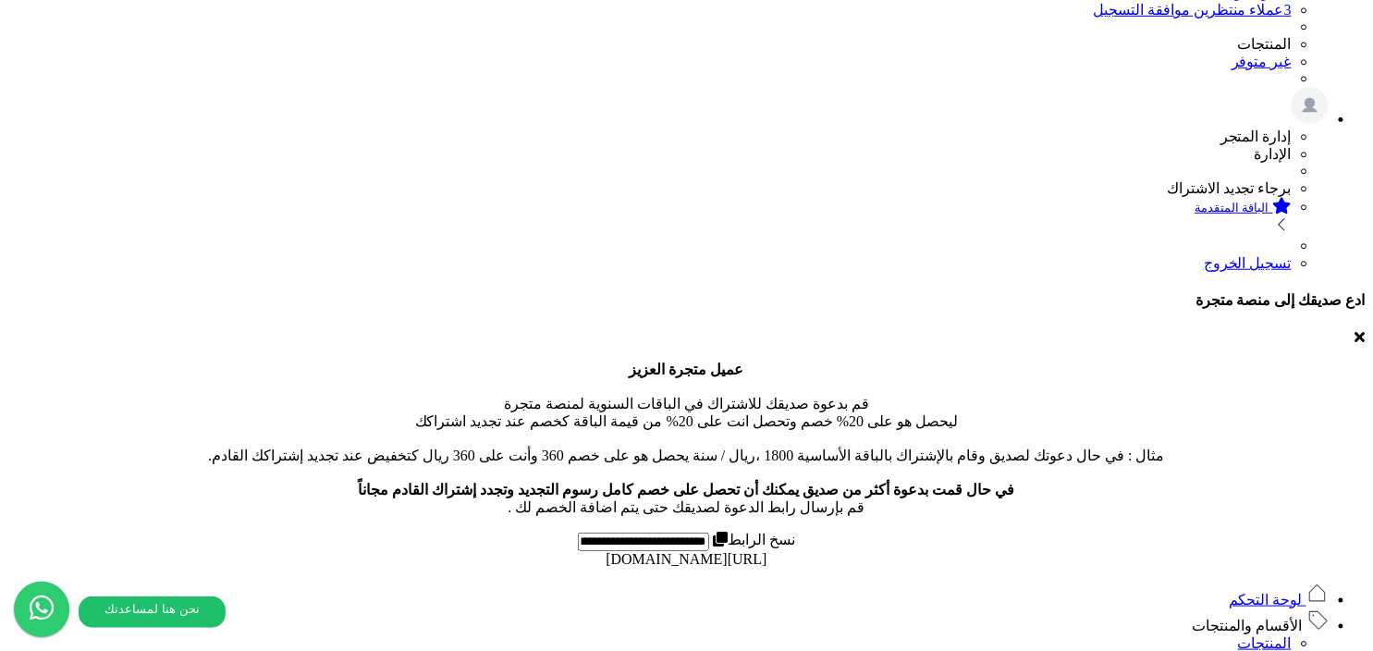
scroll to position [419, 0]
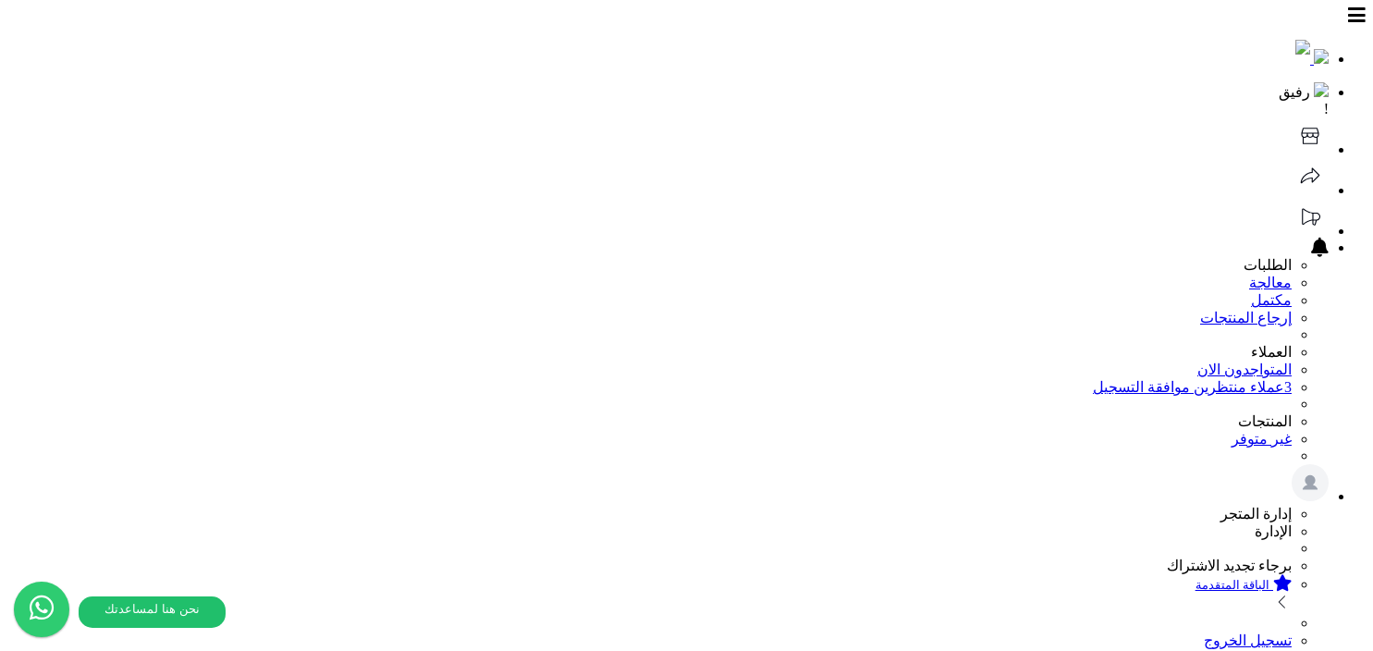
select select
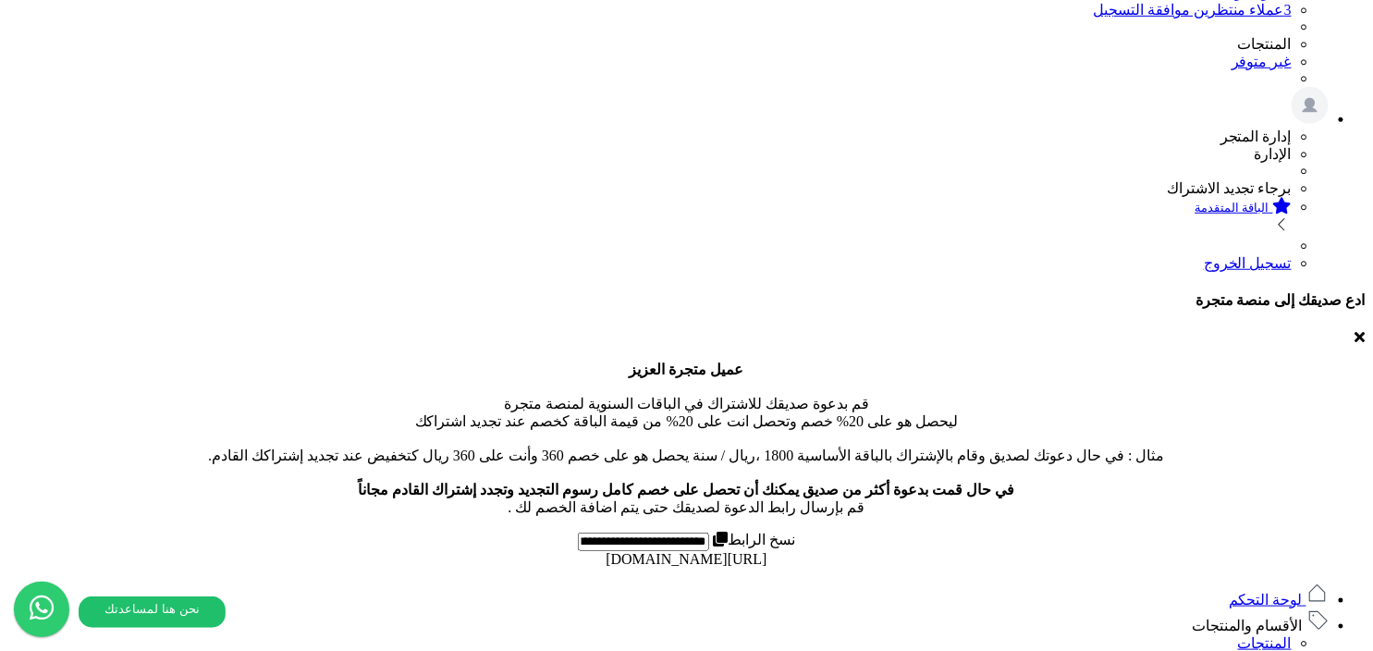
scroll to position [419, 0]
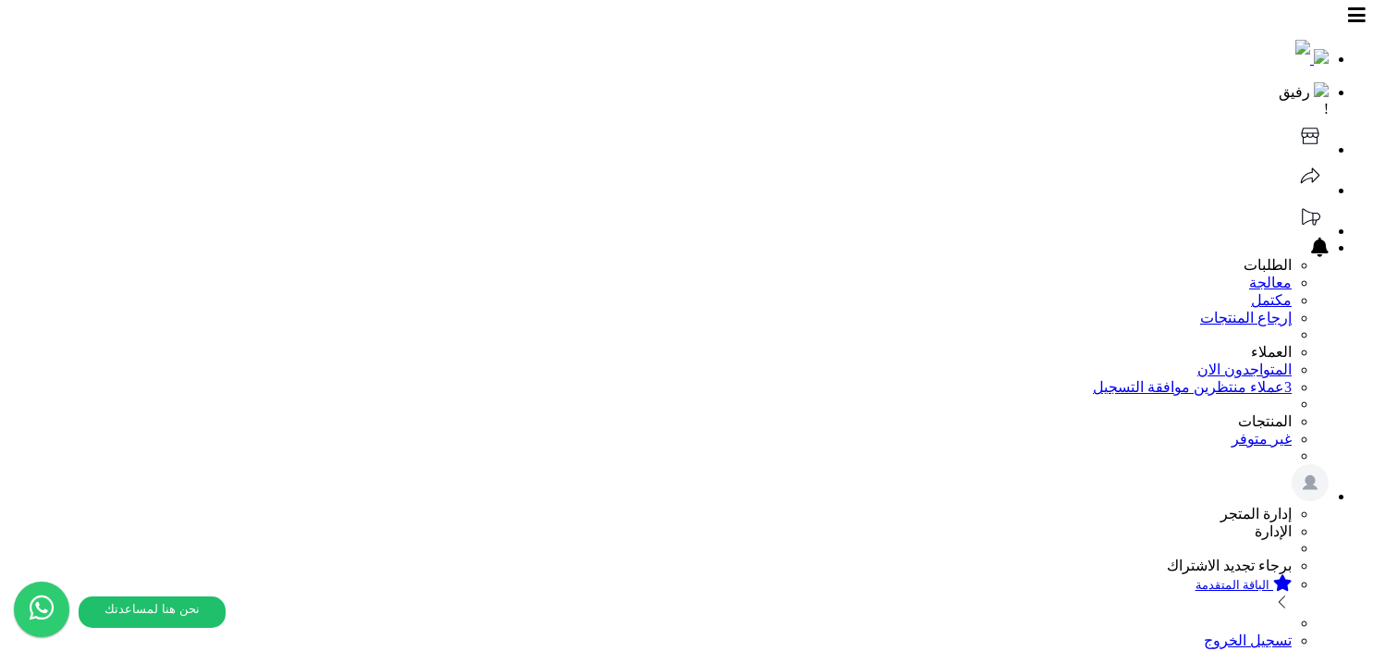
select select
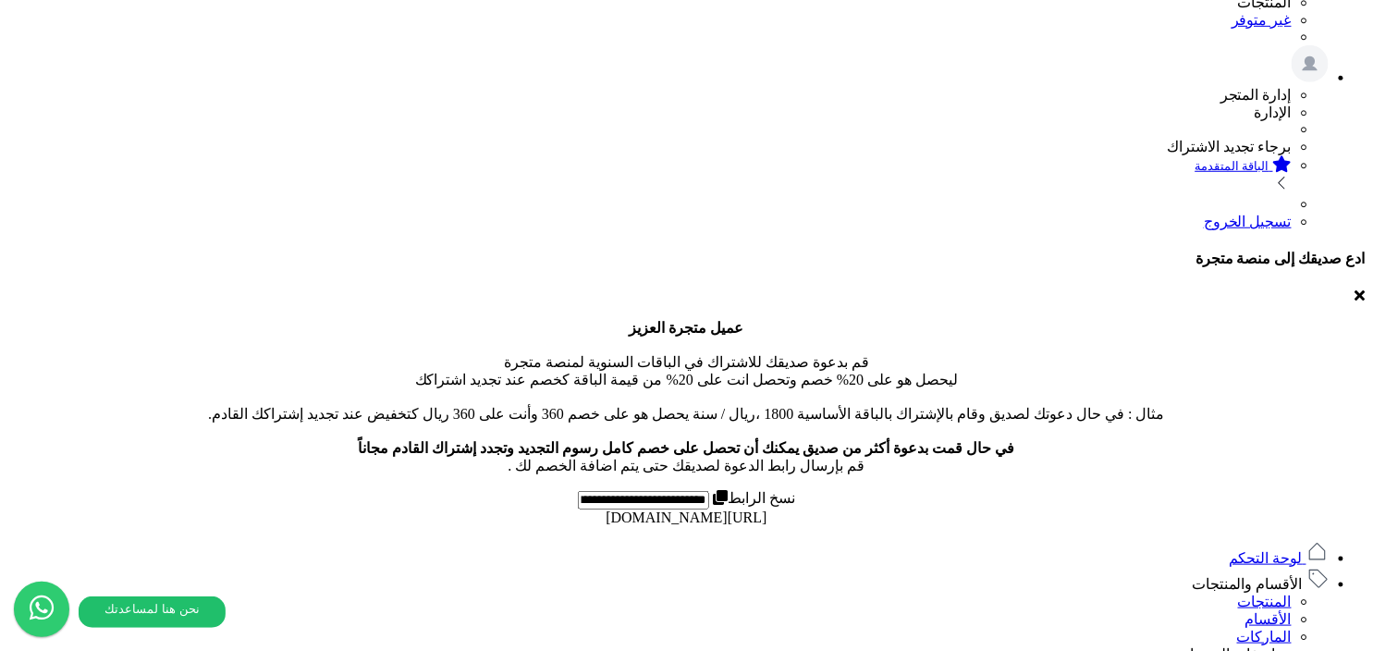
scroll to position [512, 0]
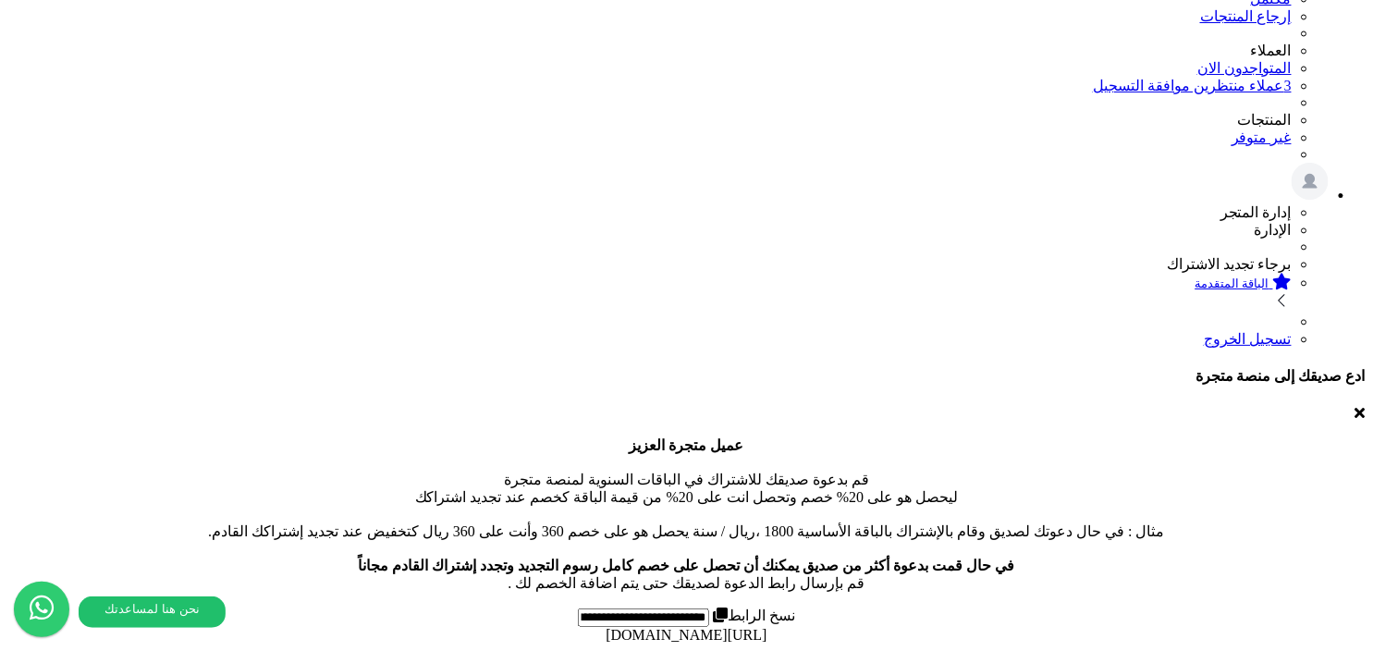
scroll to position [367, 0]
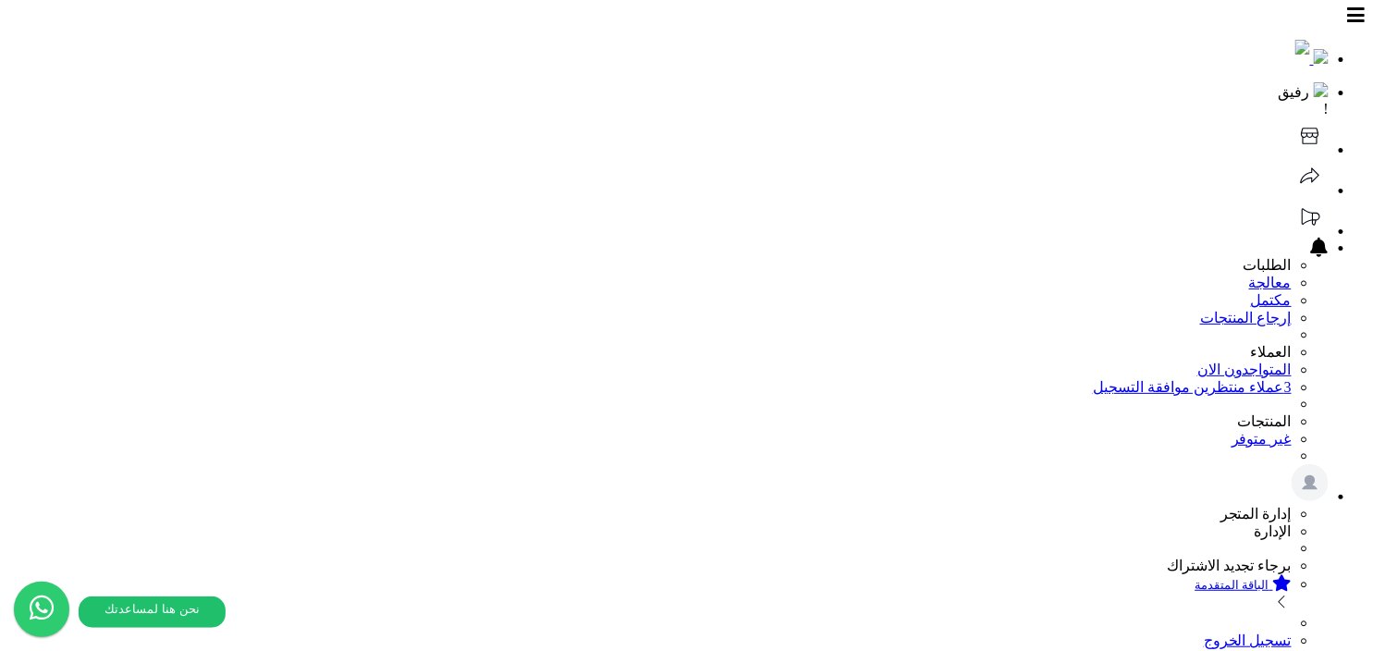
scroll to position [12, 0]
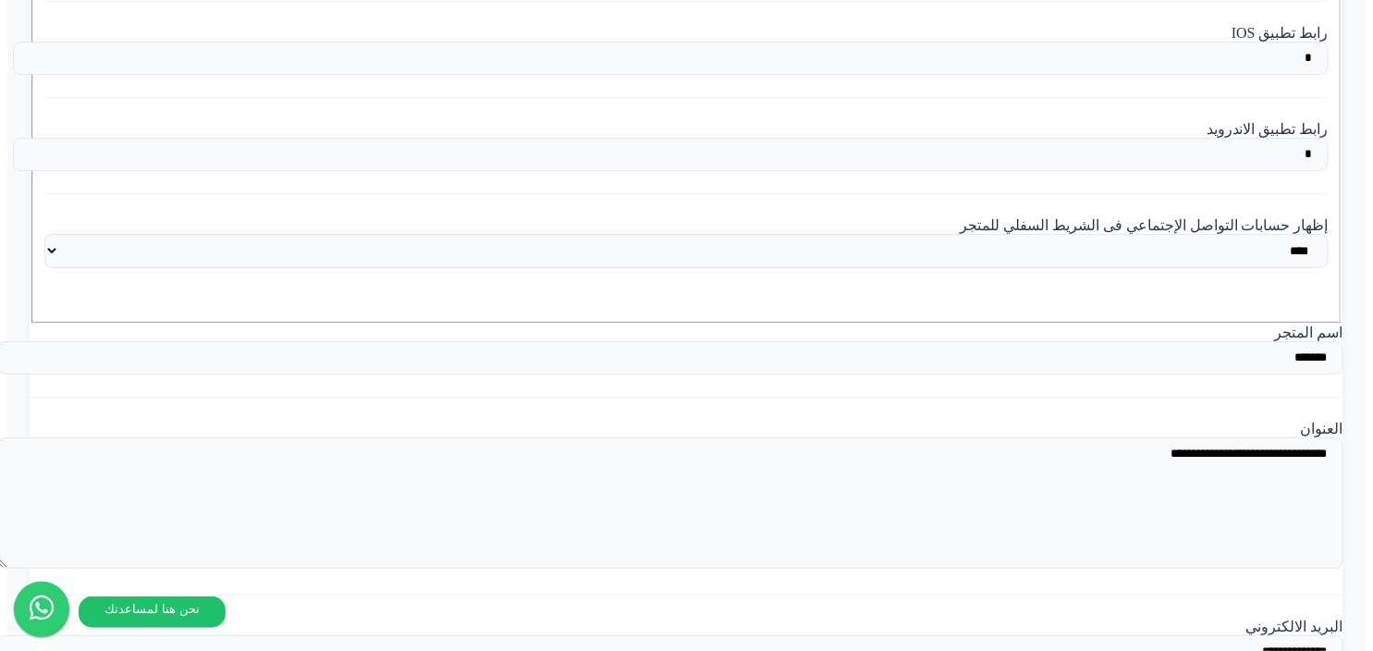
scroll to position [4045, 0]
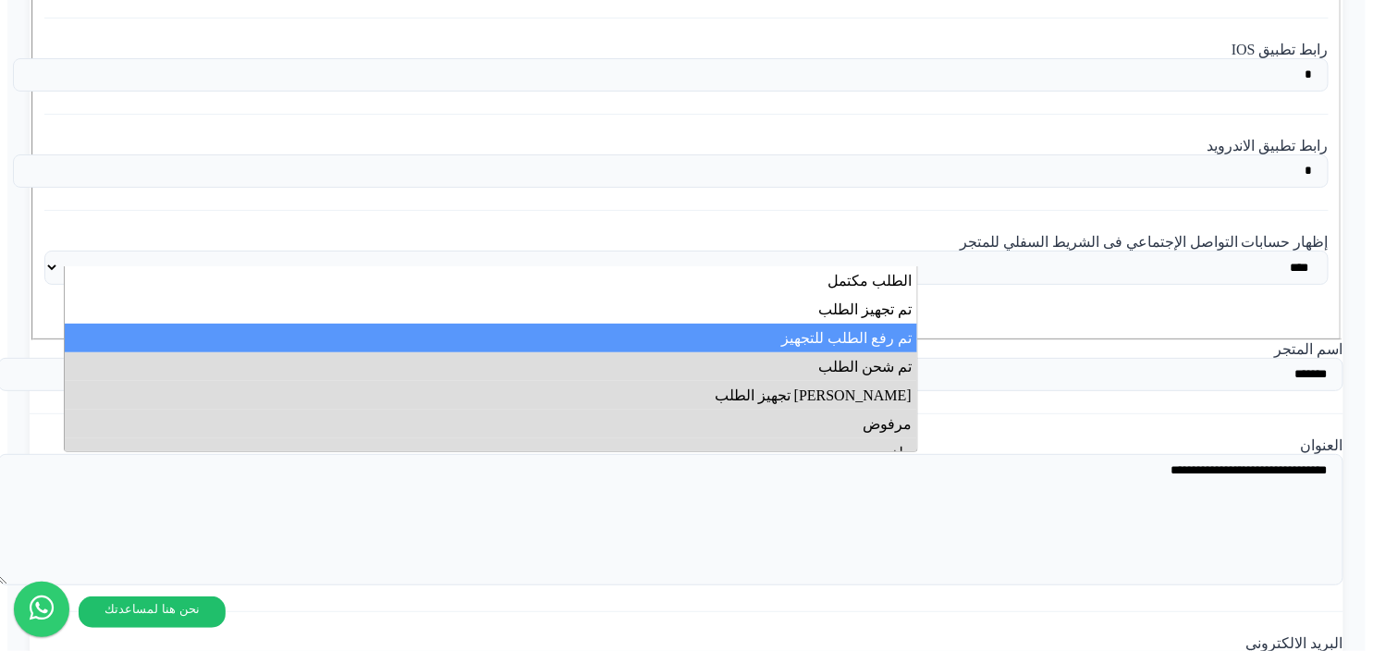
scroll to position [23, 0]
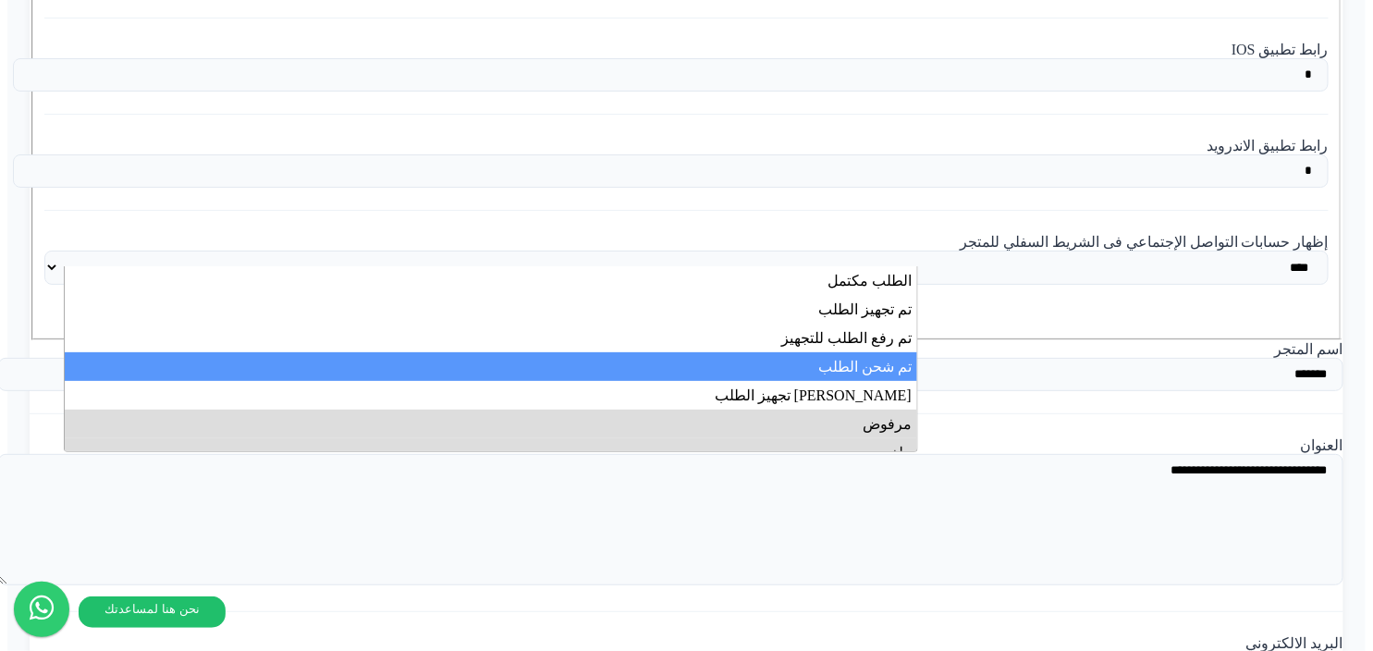
select select "*"
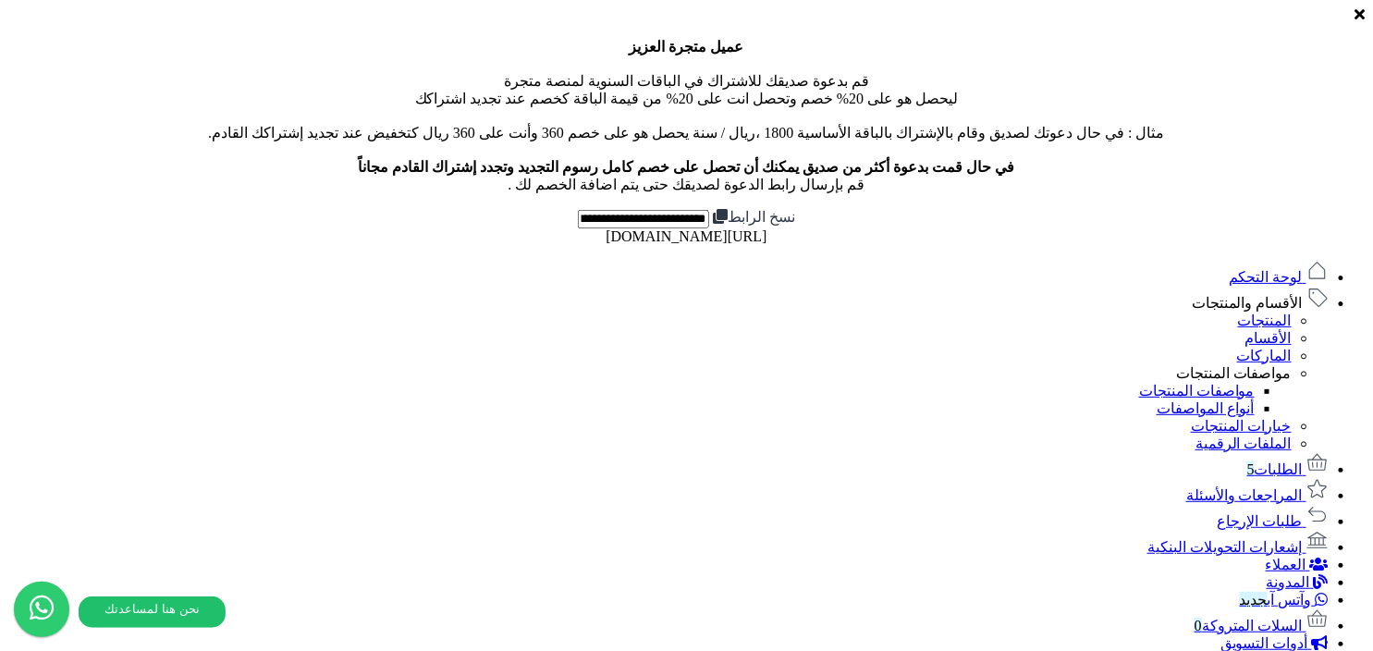
scroll to position [0, 0]
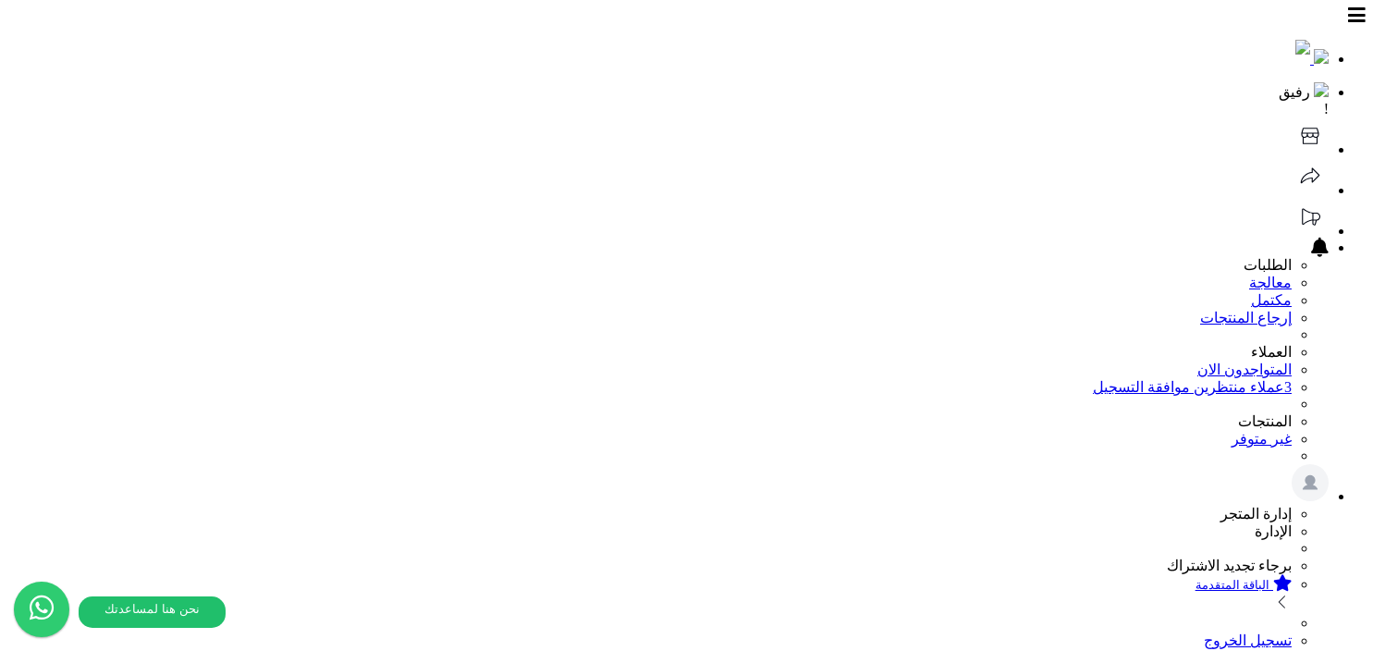
select select
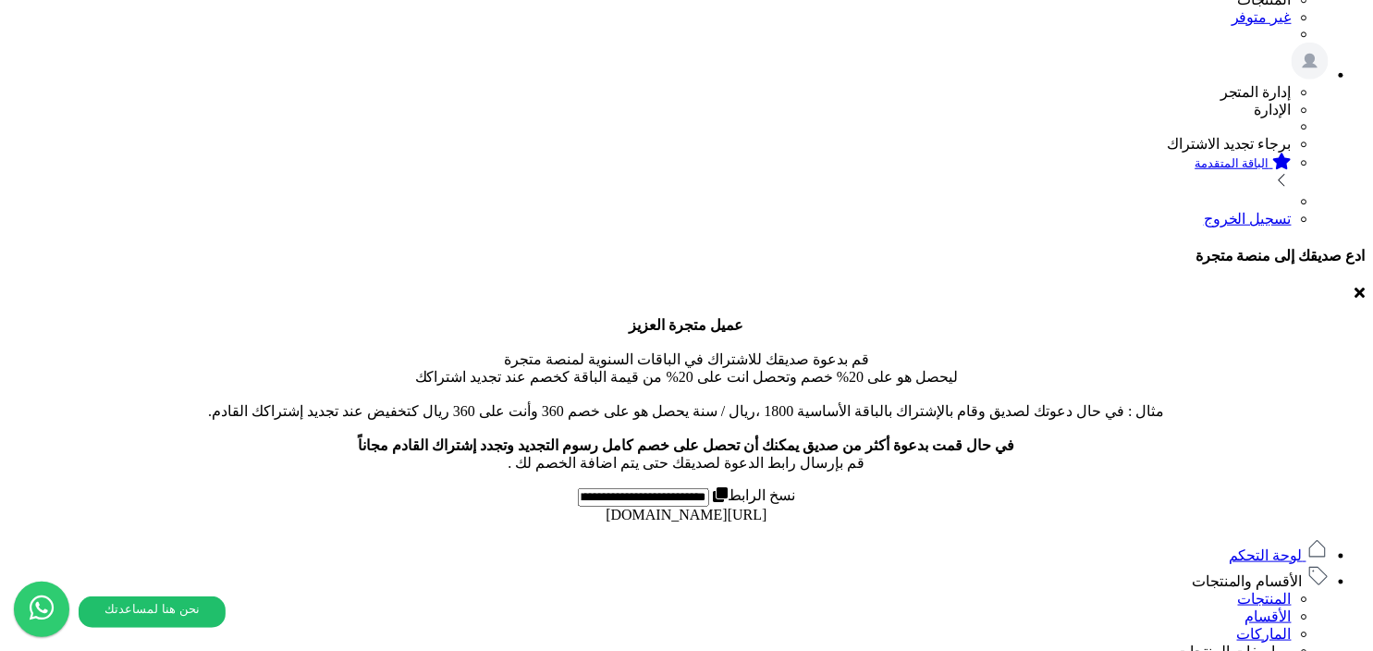
scroll to position [474, 0]
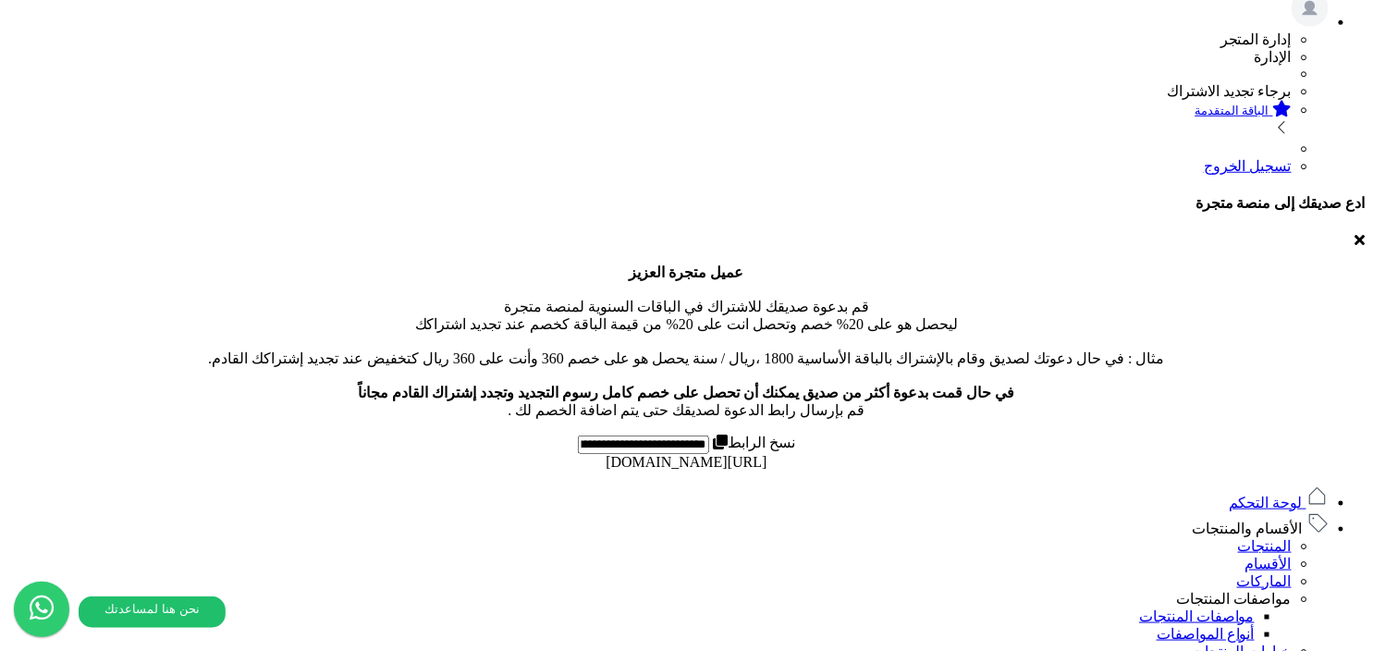
click at [1292, 538] on link "المنتجات" at bounding box center [1265, 546] width 54 height 16
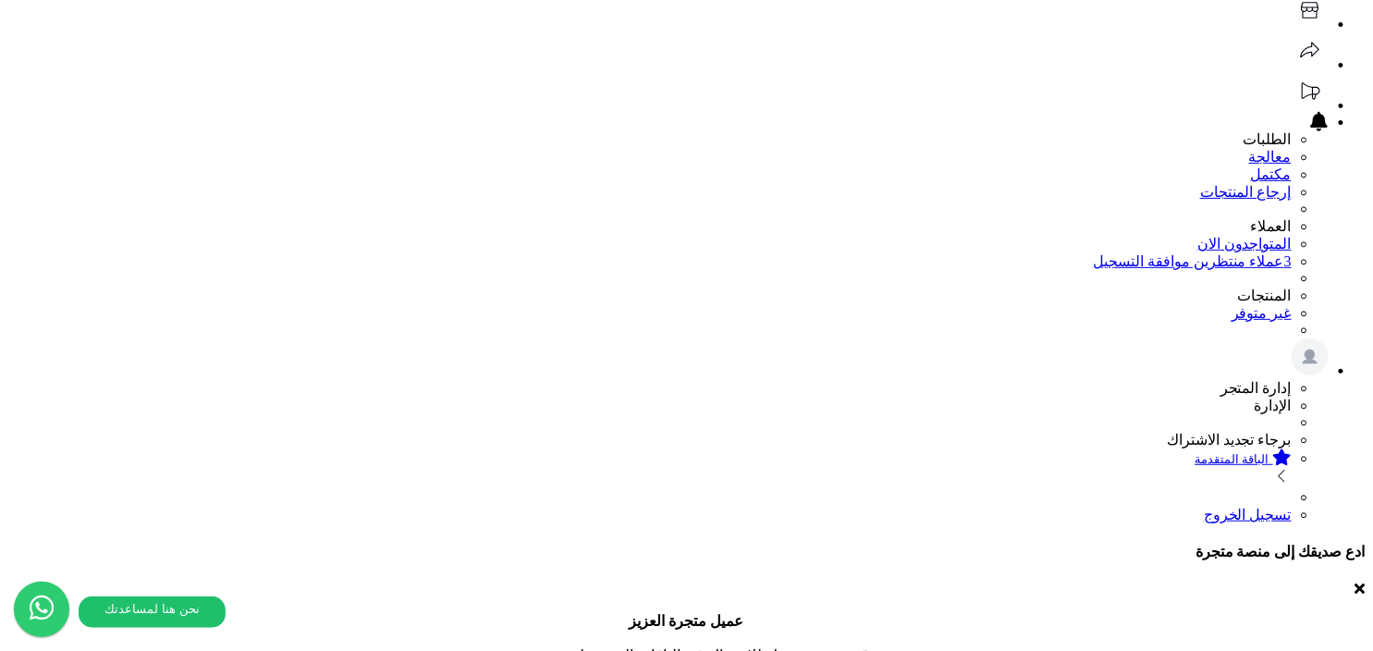
scroll to position [134, 0]
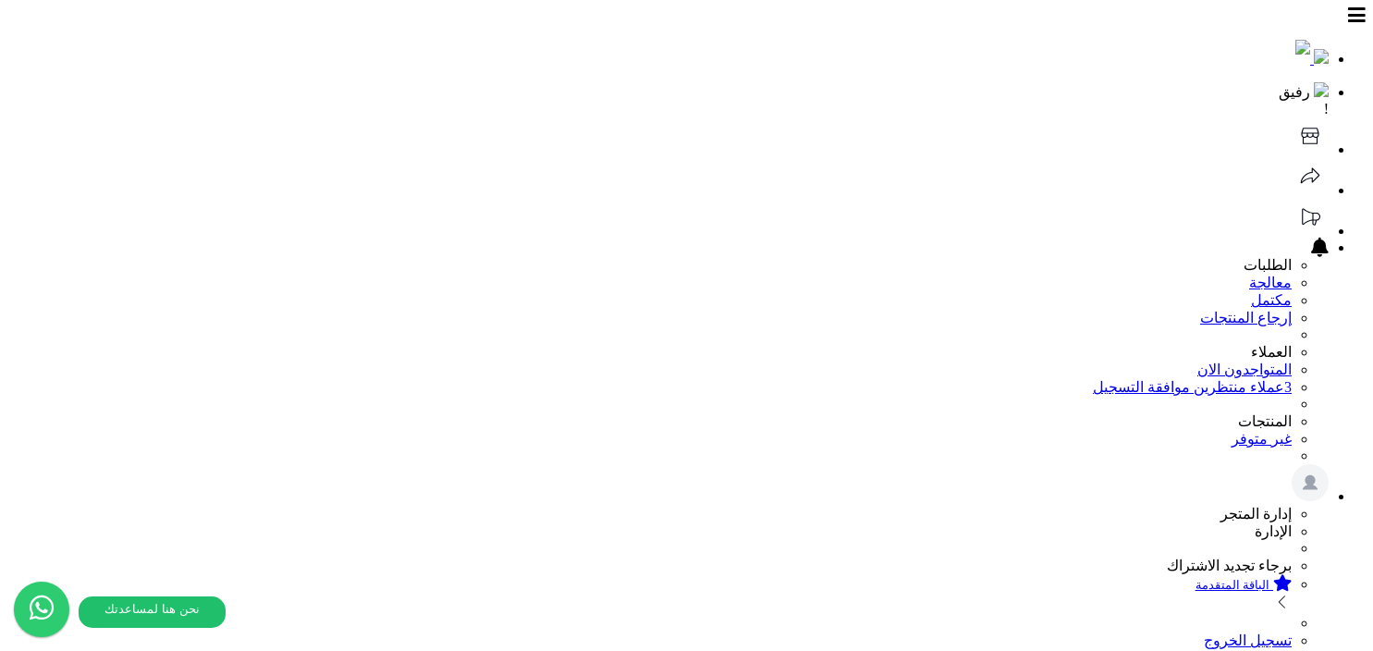
select select
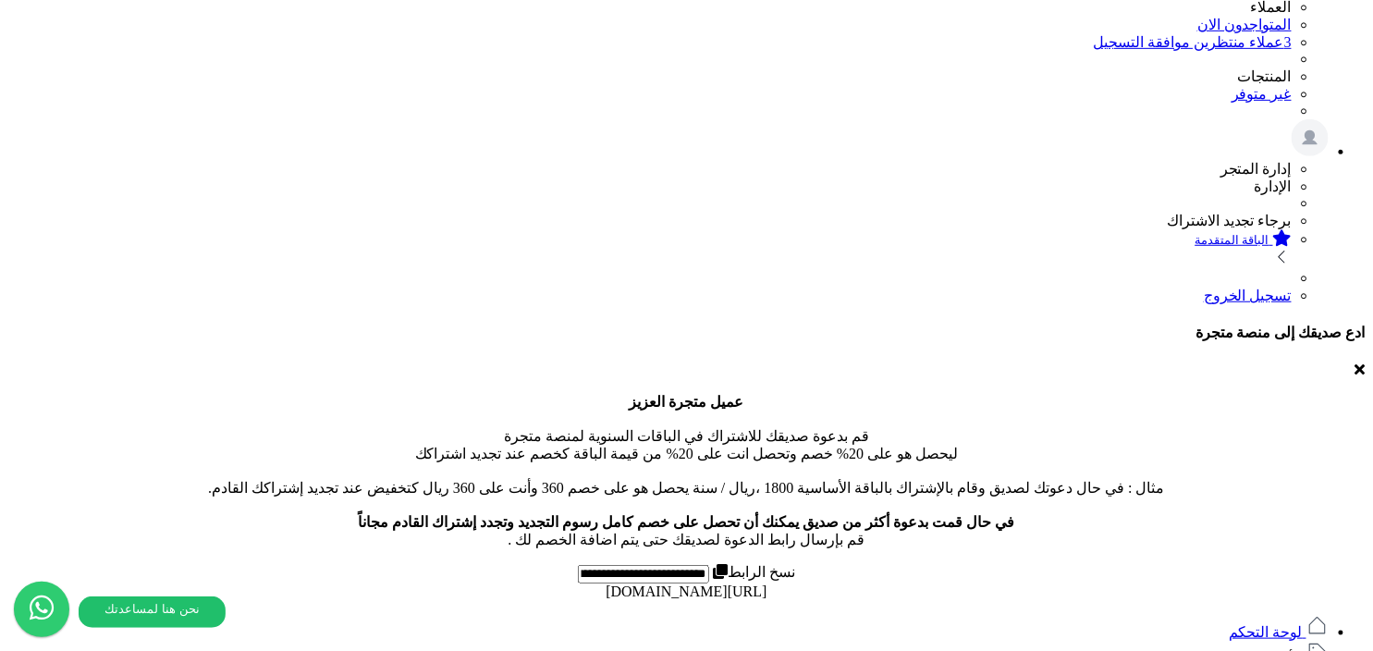
scroll to position [624, 0]
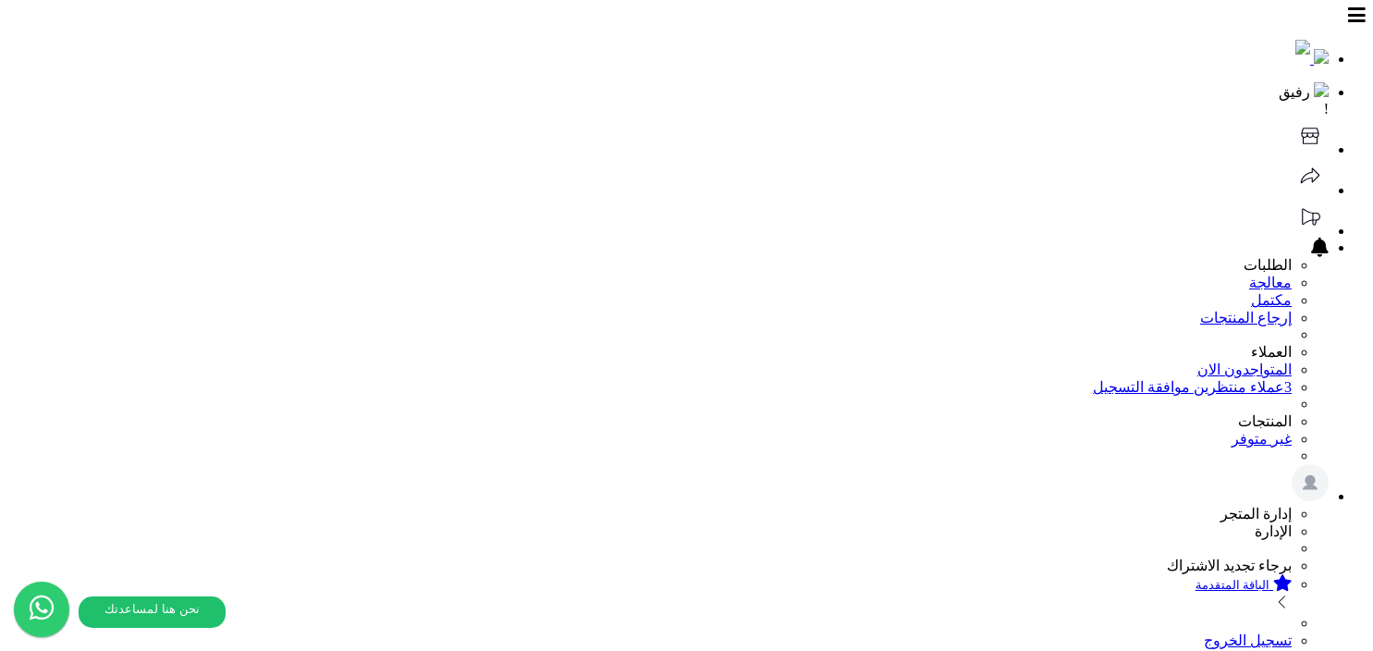
select select
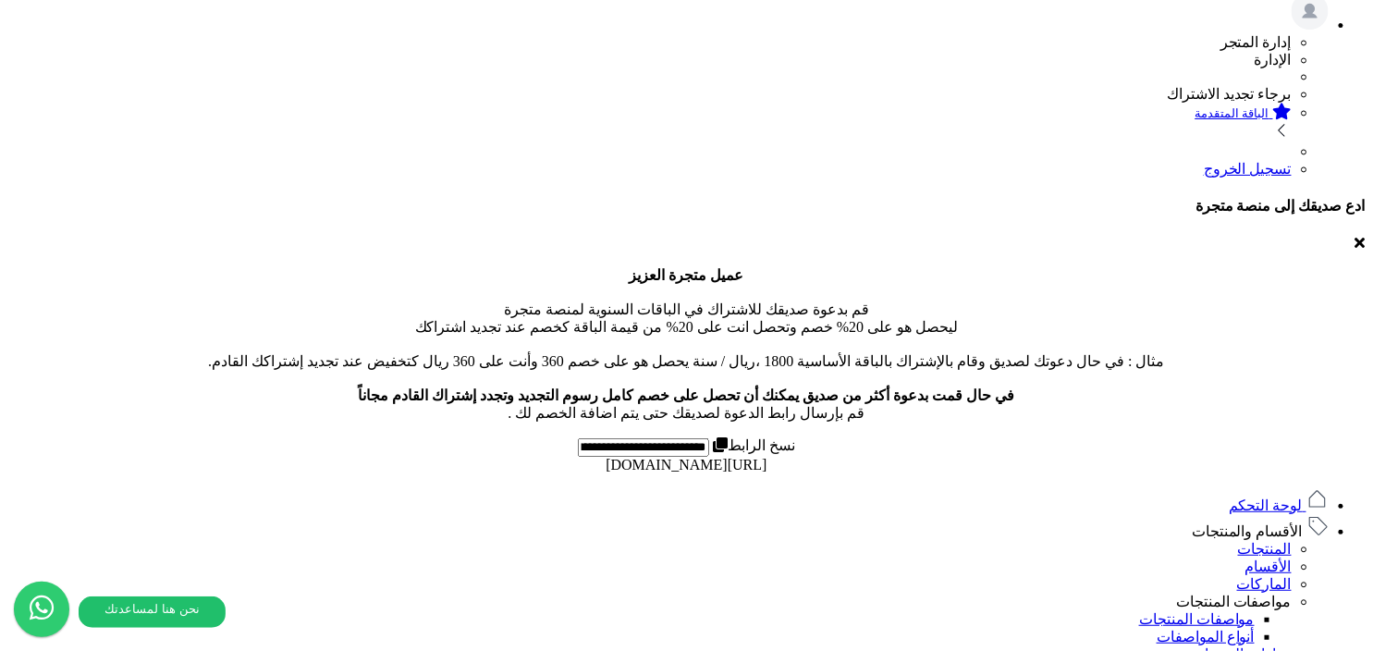
scroll to position [427, 0]
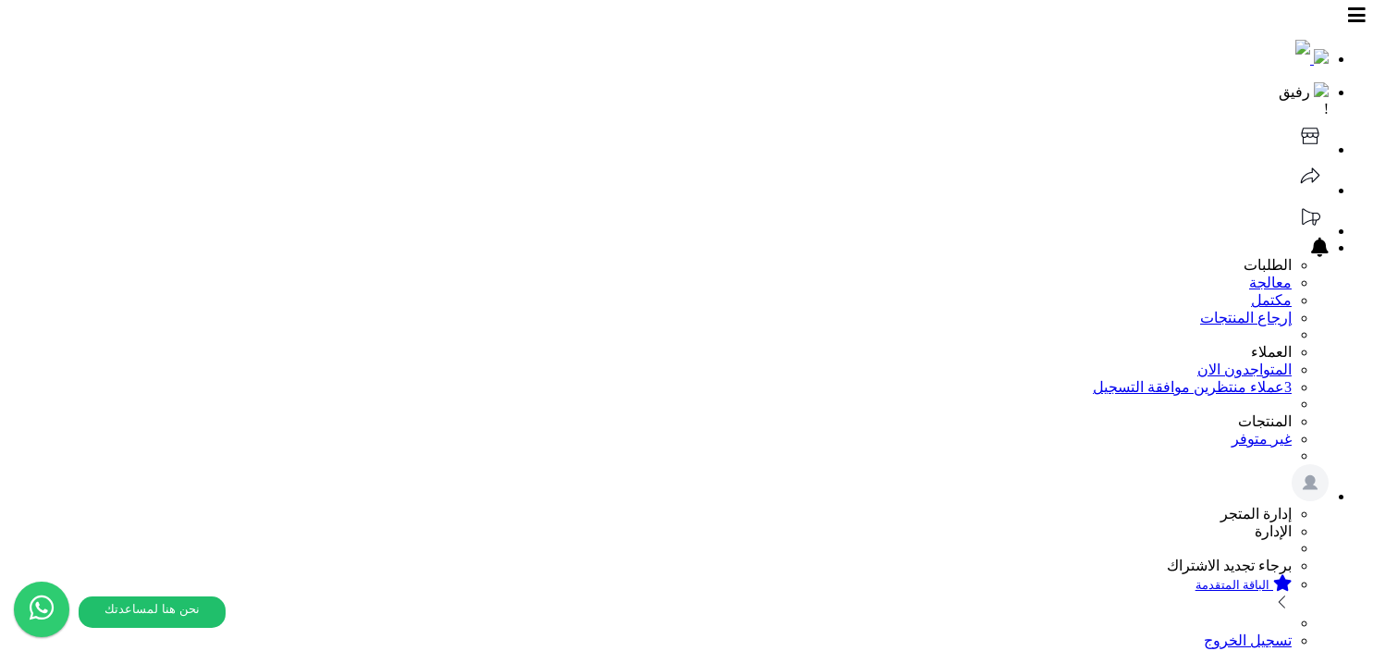
select select
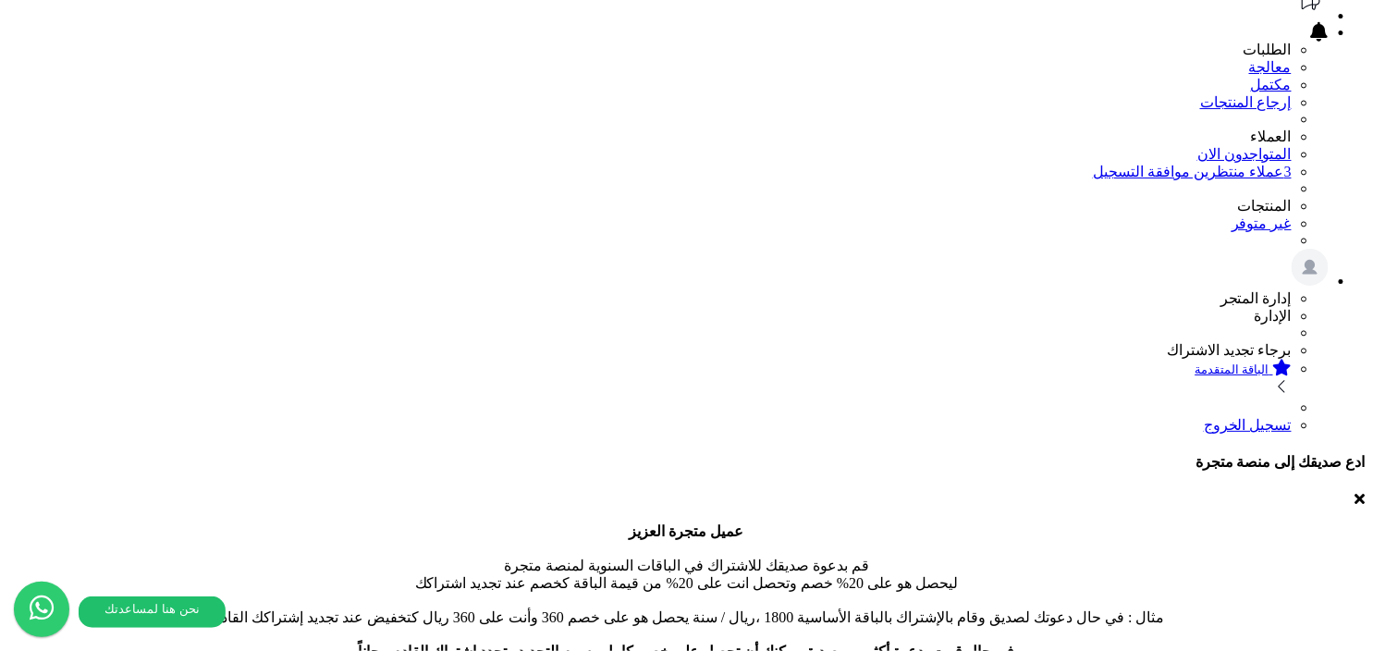
scroll to position [203, 0]
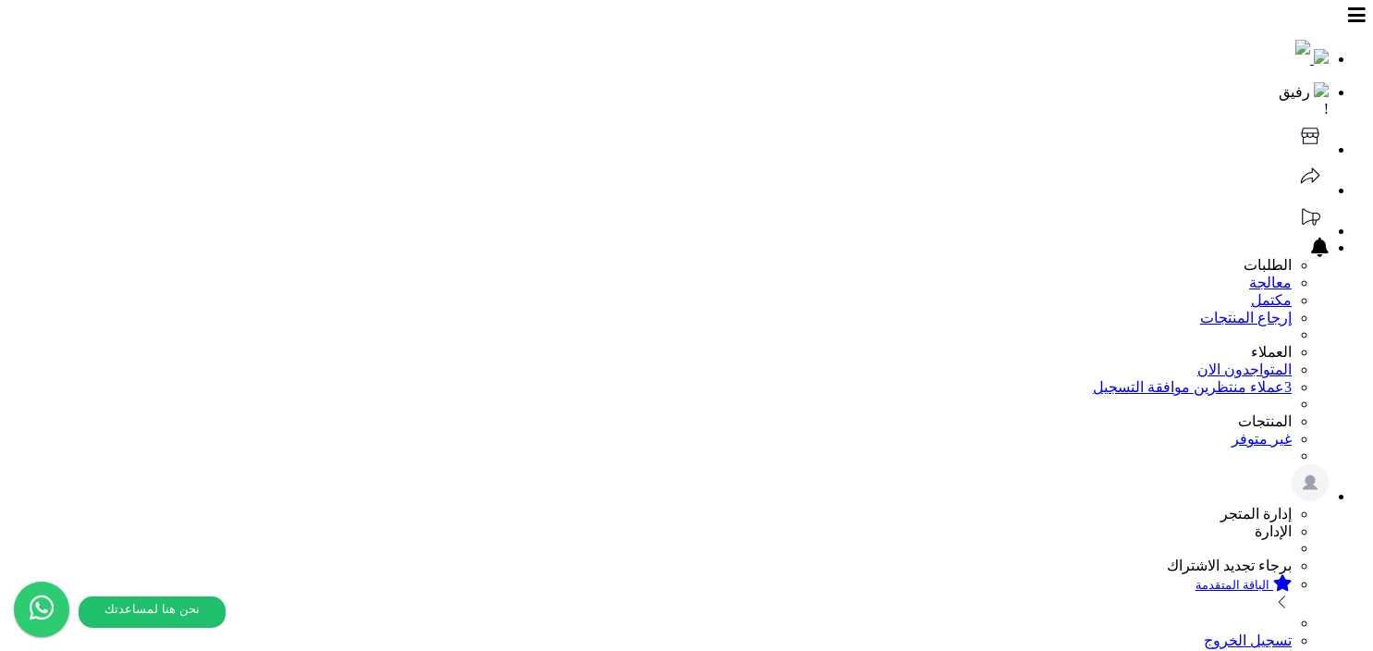
select select
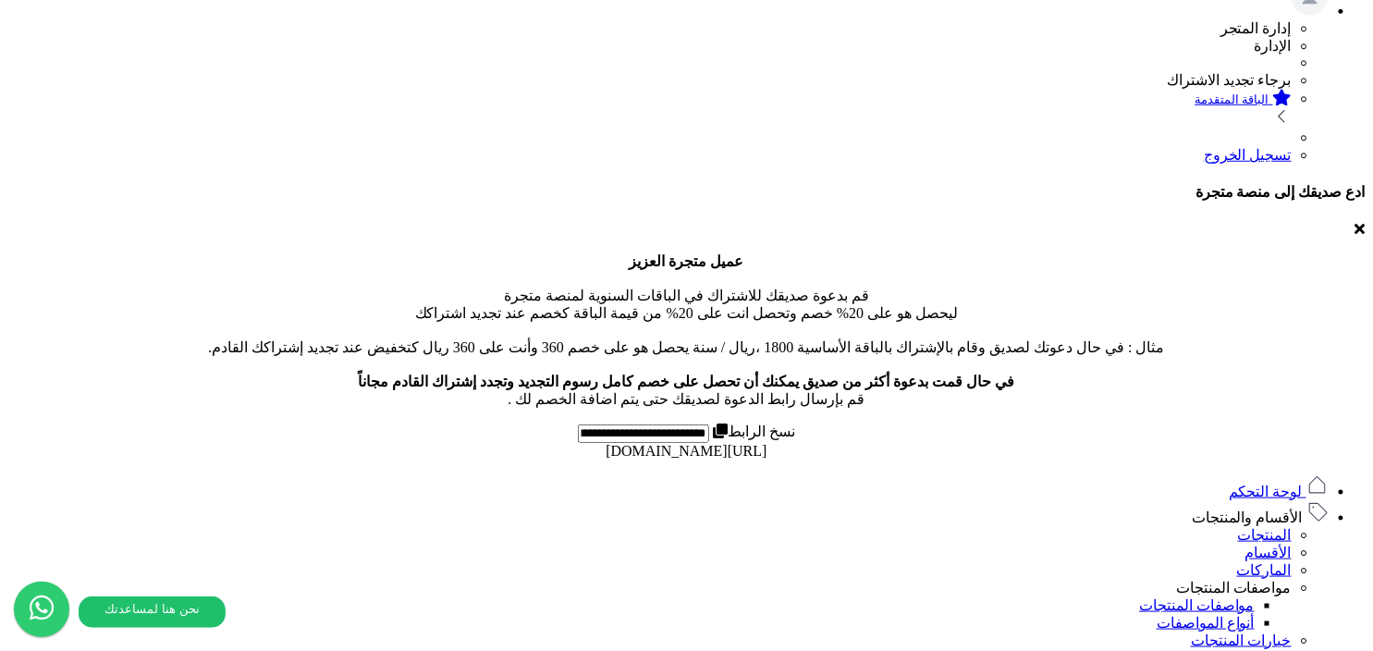
scroll to position [583, 0]
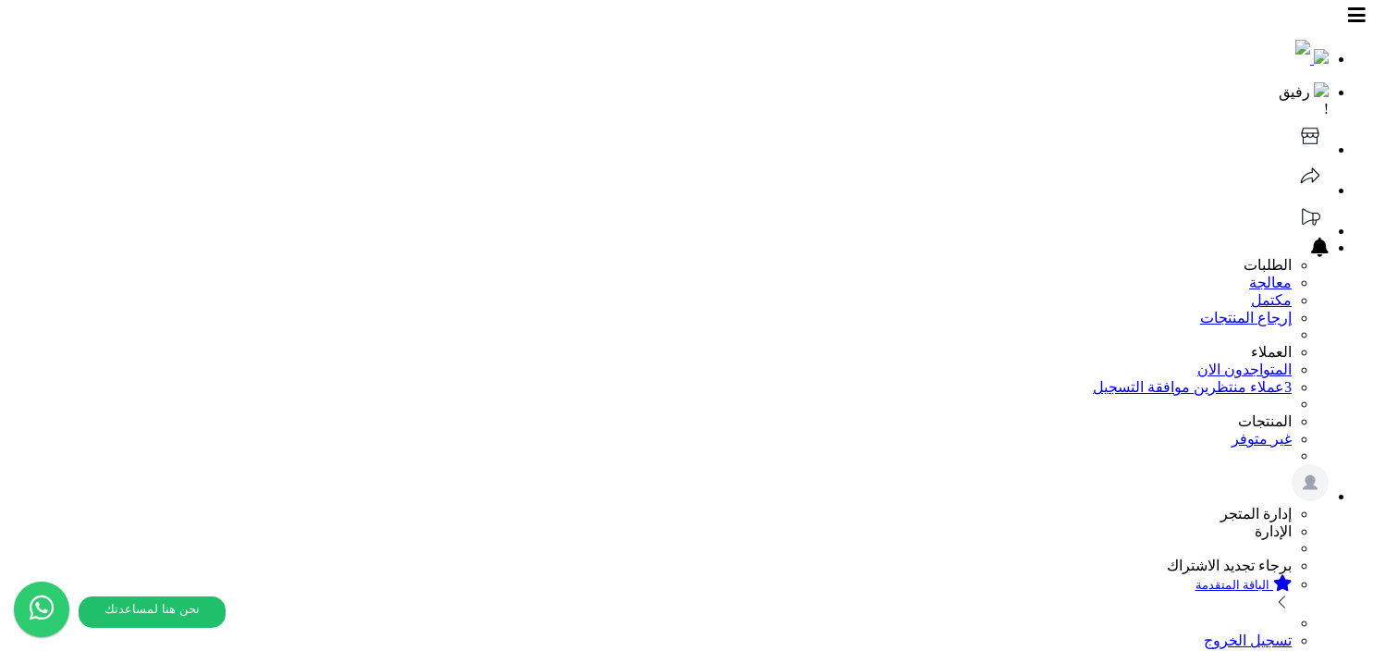
select select
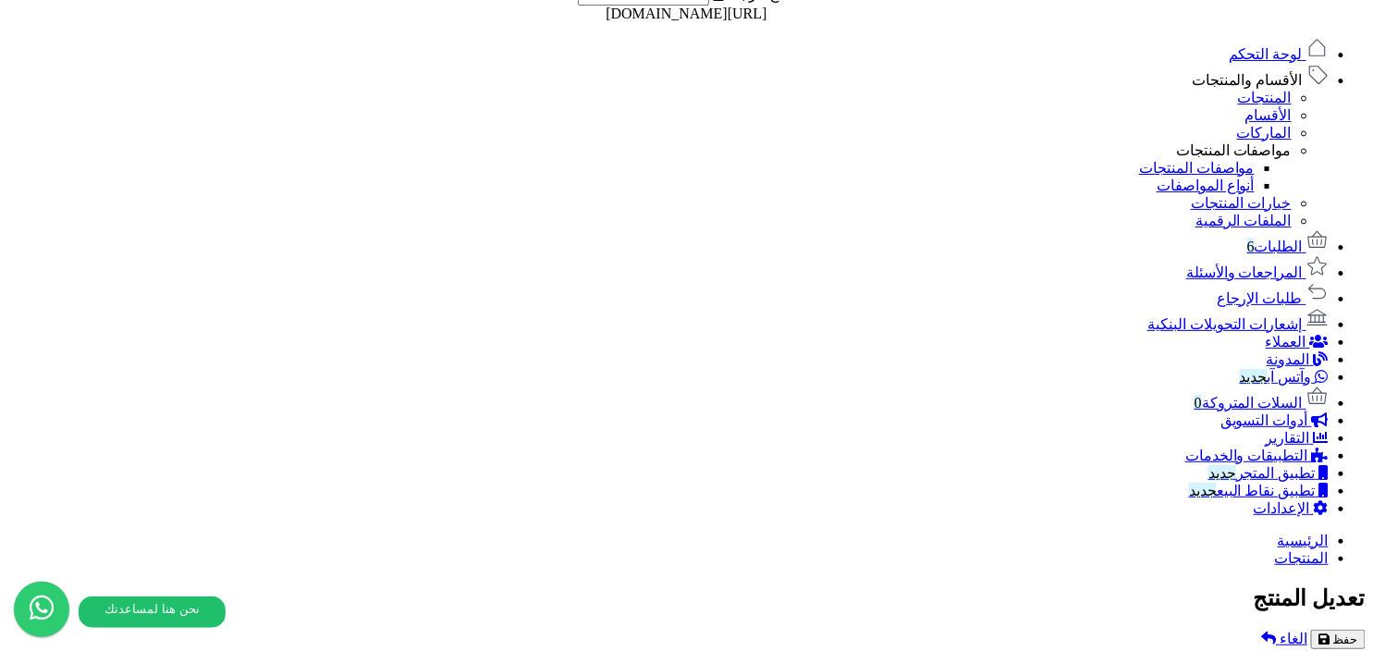
scroll to position [583, 0]
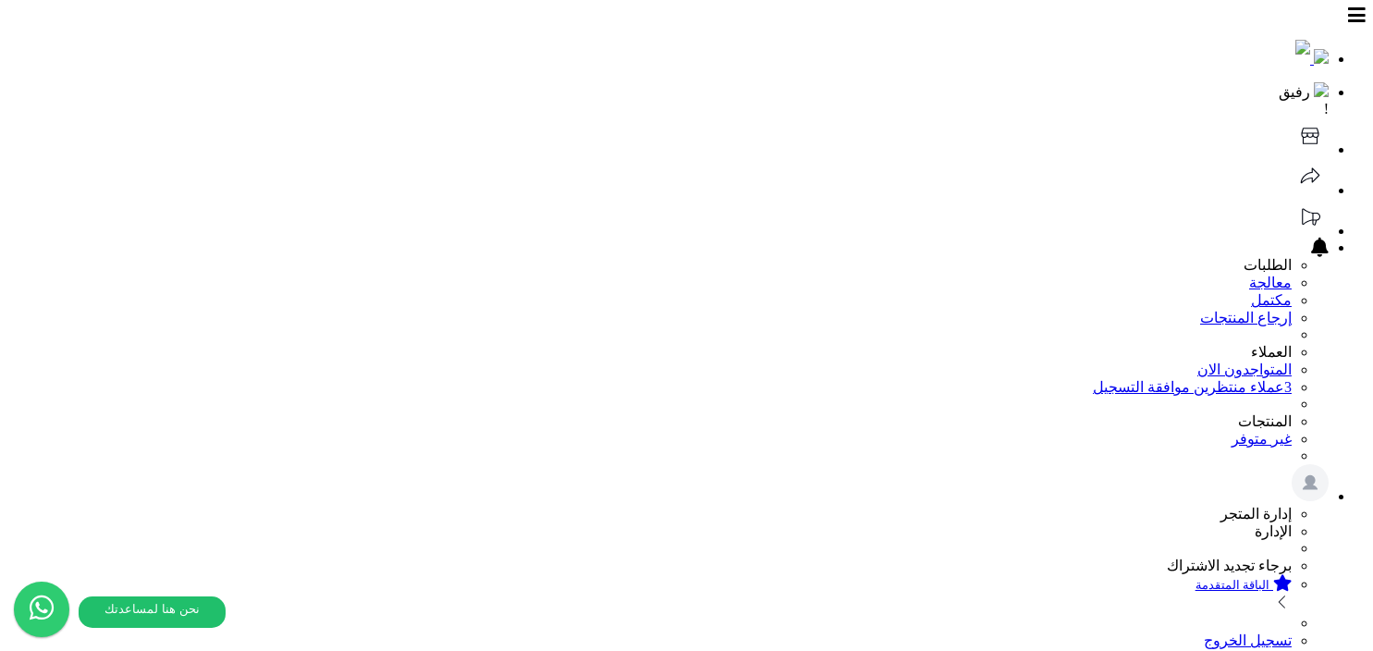
select select
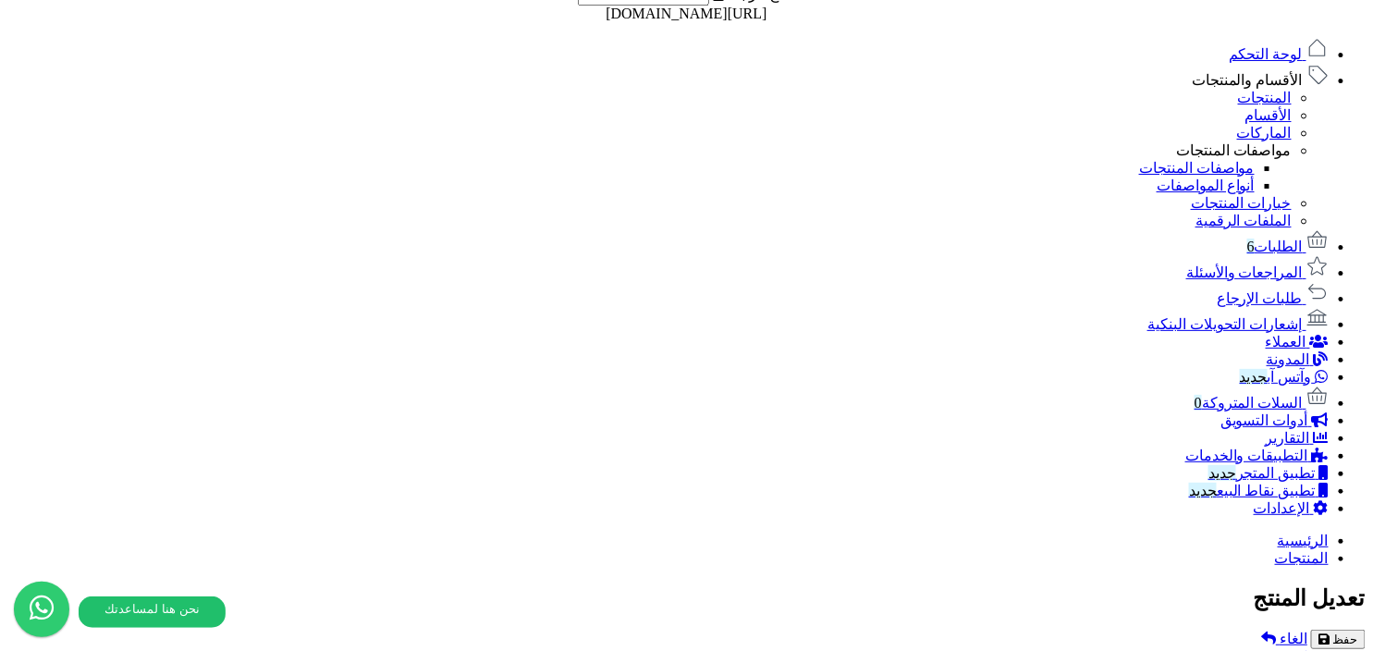
scroll to position [583, 0]
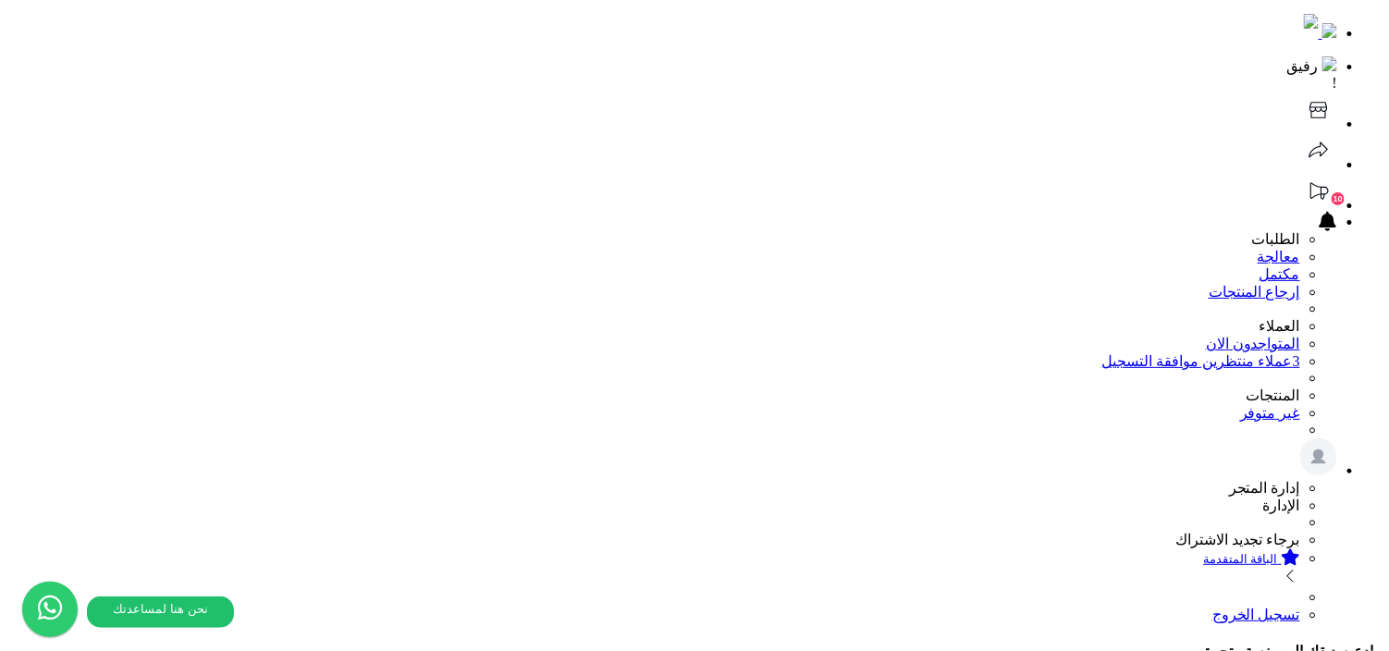
scroll to position [191, 0]
